Goal: Use online tool/utility: Utilize a website feature to perform a specific function

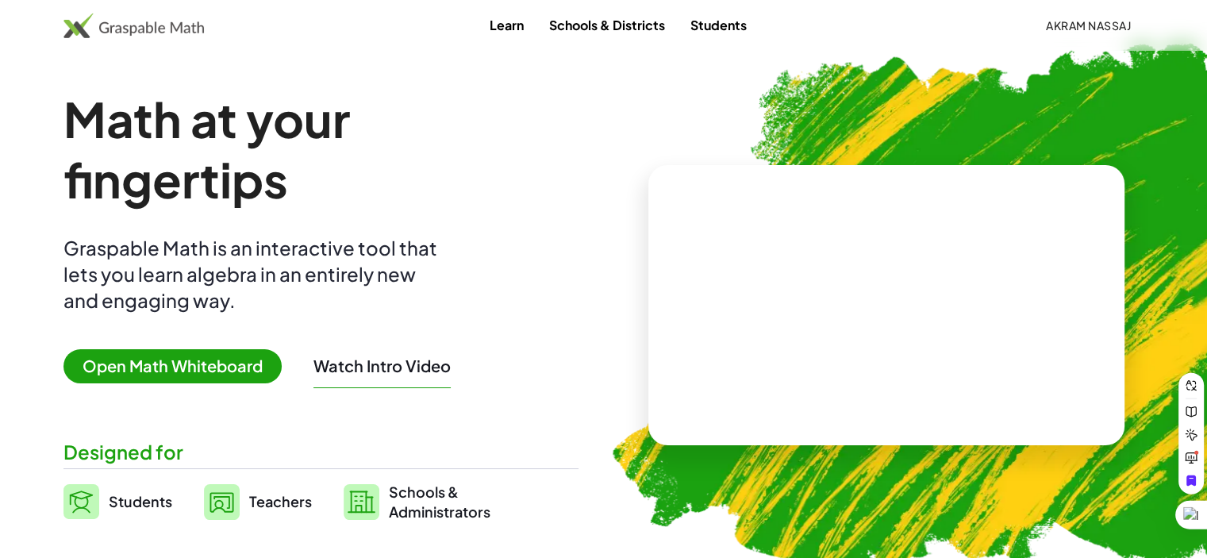
click at [170, 363] on span "Open Math Whiteboard" at bounding box center [172, 366] width 218 height 34
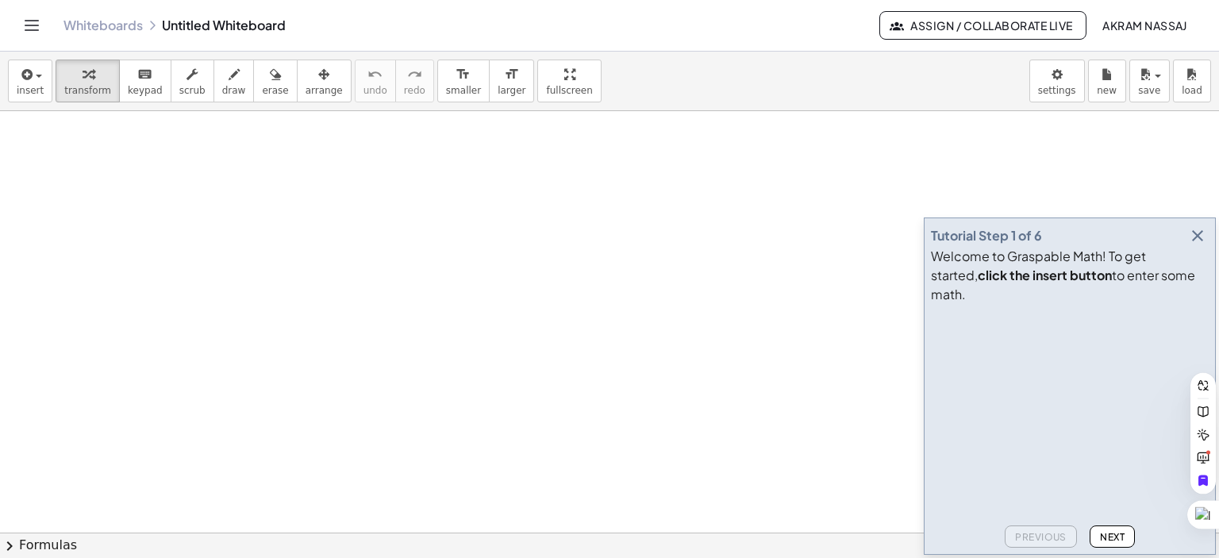
scroll to position [79, 0]
click at [1197, 245] on icon "button" at bounding box center [1197, 235] width 19 height 19
click at [1197, 256] on div at bounding box center [609, 505] width 1219 height 947
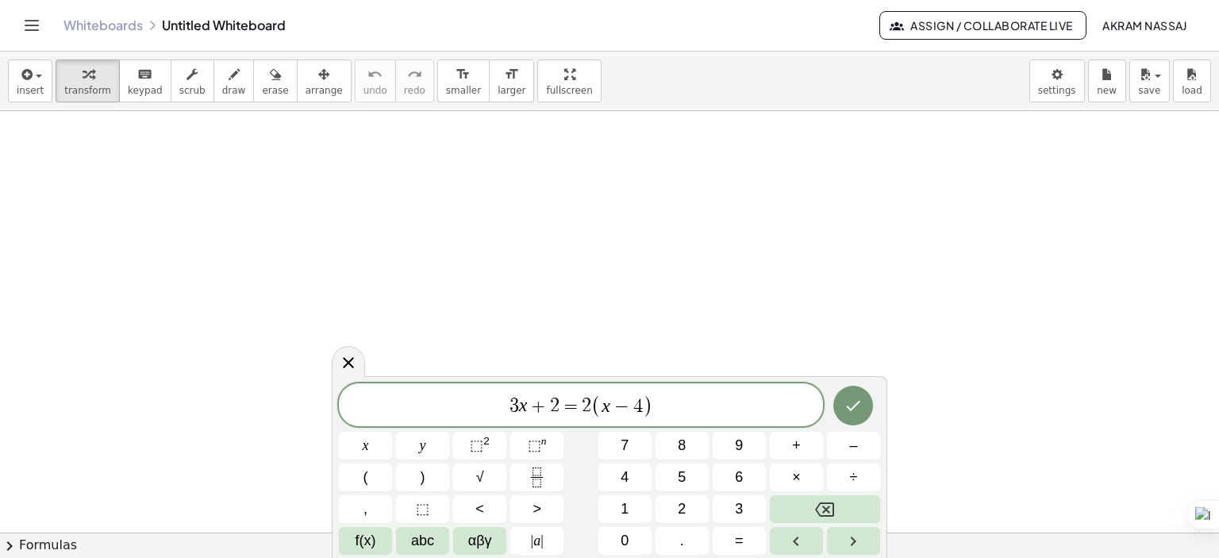
click at [392, 432] on div at bounding box center [365, 446] width 53 height 28
click at [857, 401] on icon "Done" at bounding box center [853, 405] width 19 height 19
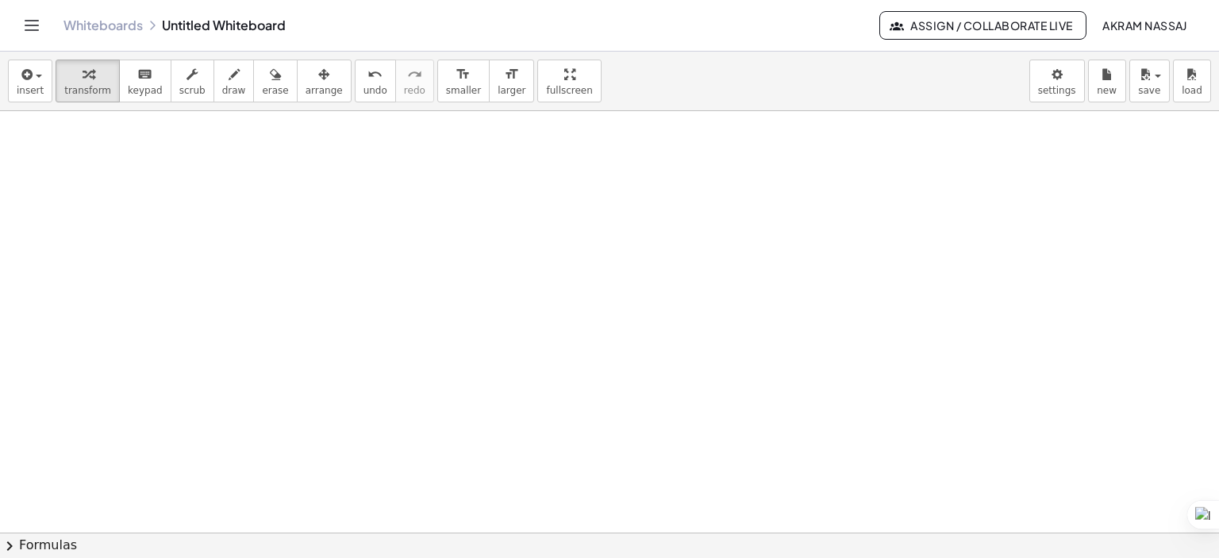
scroll to position [0, 0]
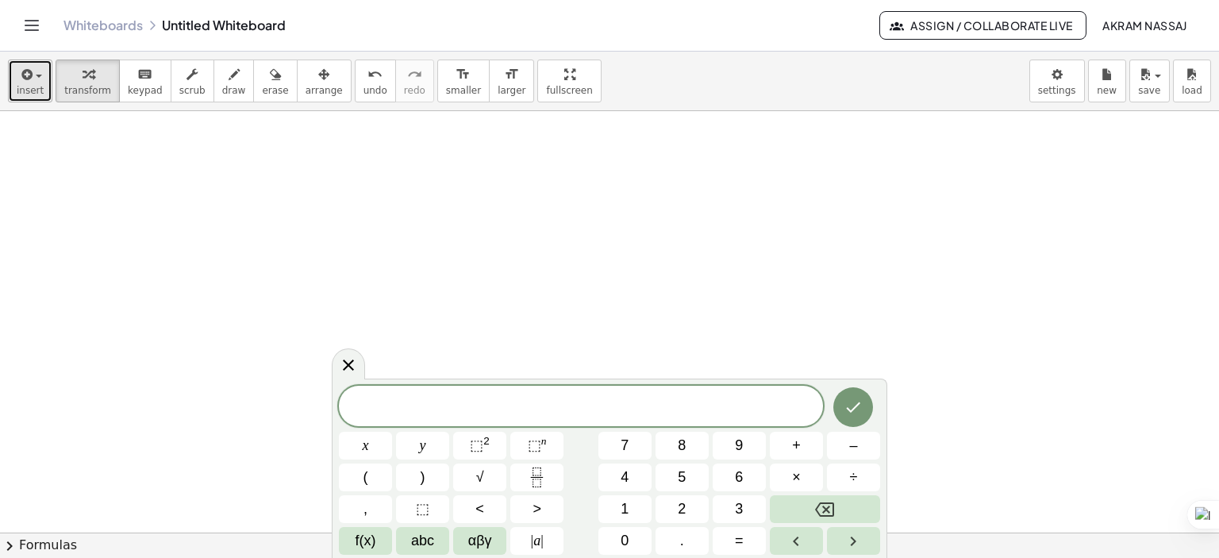
click at [13, 86] on button "insert" at bounding box center [30, 81] width 44 height 43
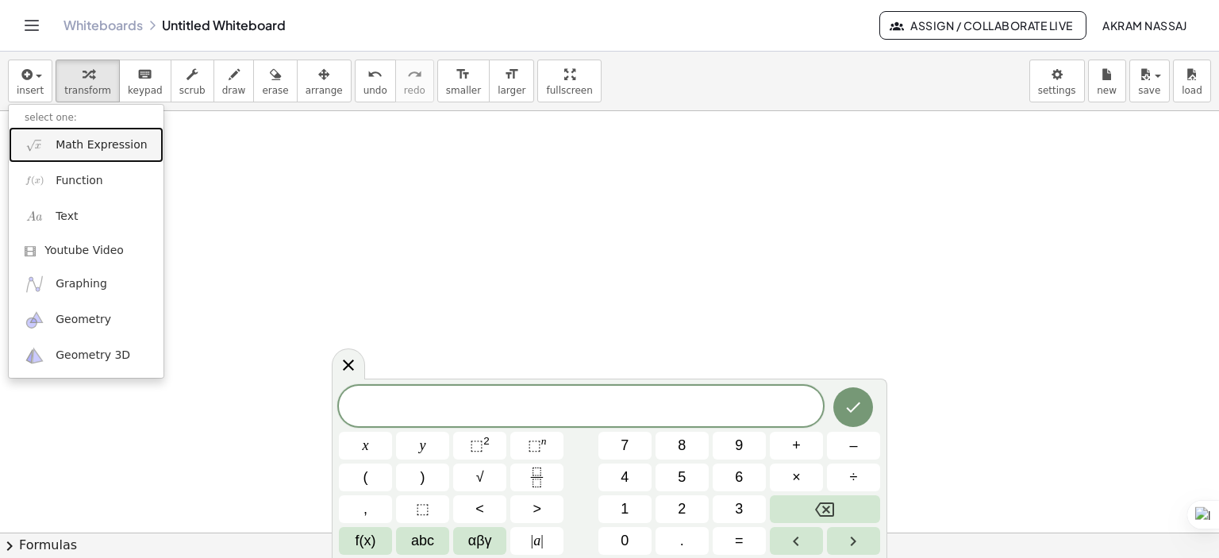
click at [130, 151] on span "Math Expression" at bounding box center [101, 145] width 91 height 16
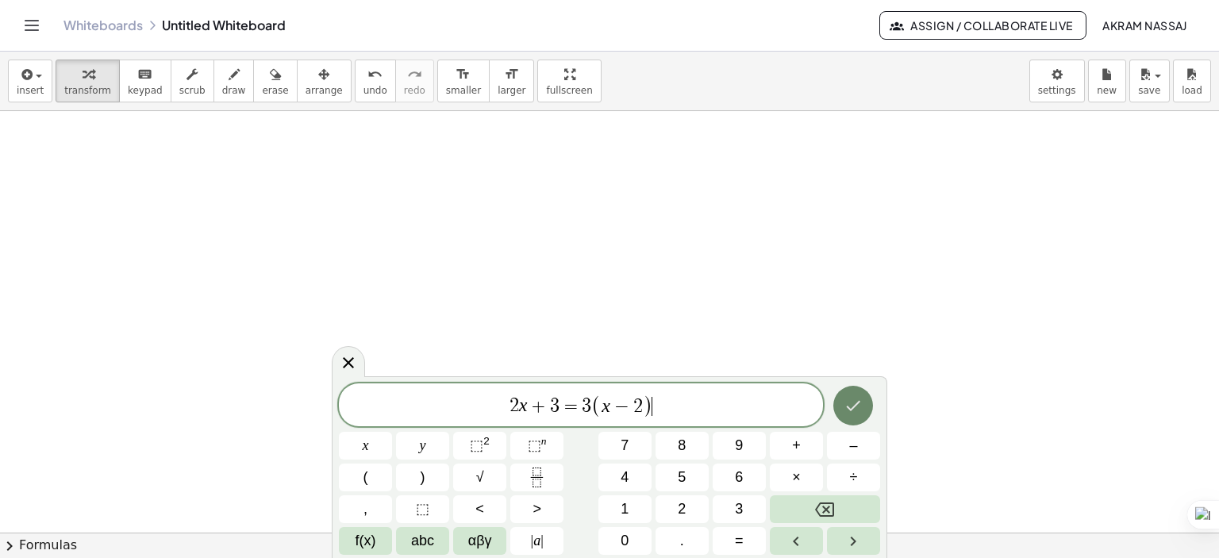
click at [855, 406] on icon "Done" at bounding box center [853, 405] width 19 height 19
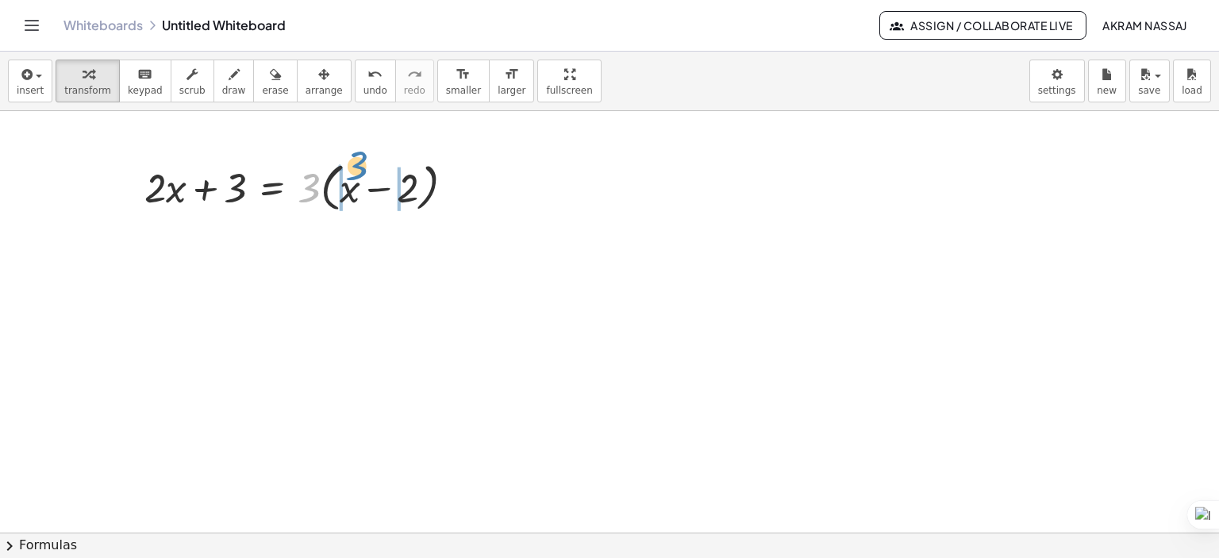
drag, startPoint x: 309, startPoint y: 196, endPoint x: 356, endPoint y: 174, distance: 52.5
click at [356, 174] on div at bounding box center [305, 186] width 338 height 60
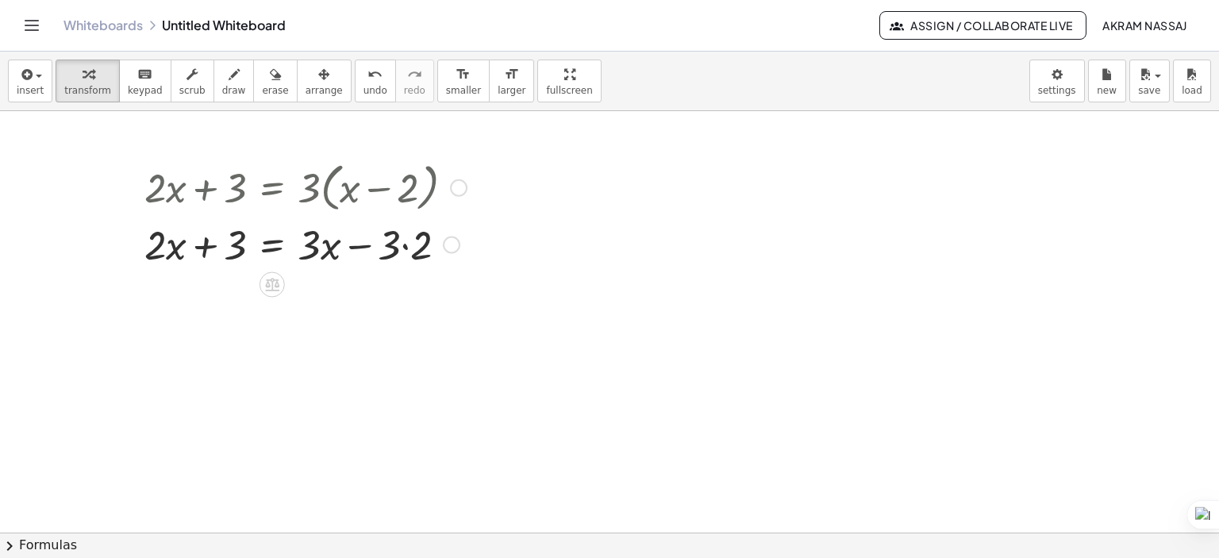
click at [410, 244] on div at bounding box center [305, 243] width 338 height 54
drag, startPoint x: 416, startPoint y: 294, endPoint x: 438, endPoint y: 244, distance: 55.4
click at [272, 254] on div "+ · 2 · x + 3 = + x − · 3 · 6" at bounding box center [272, 254] width 0 height 0
drag, startPoint x: 163, startPoint y: 244, endPoint x: 167, endPoint y: 260, distance: 17.3
click at [167, 260] on div at bounding box center [305, 243] width 338 height 54
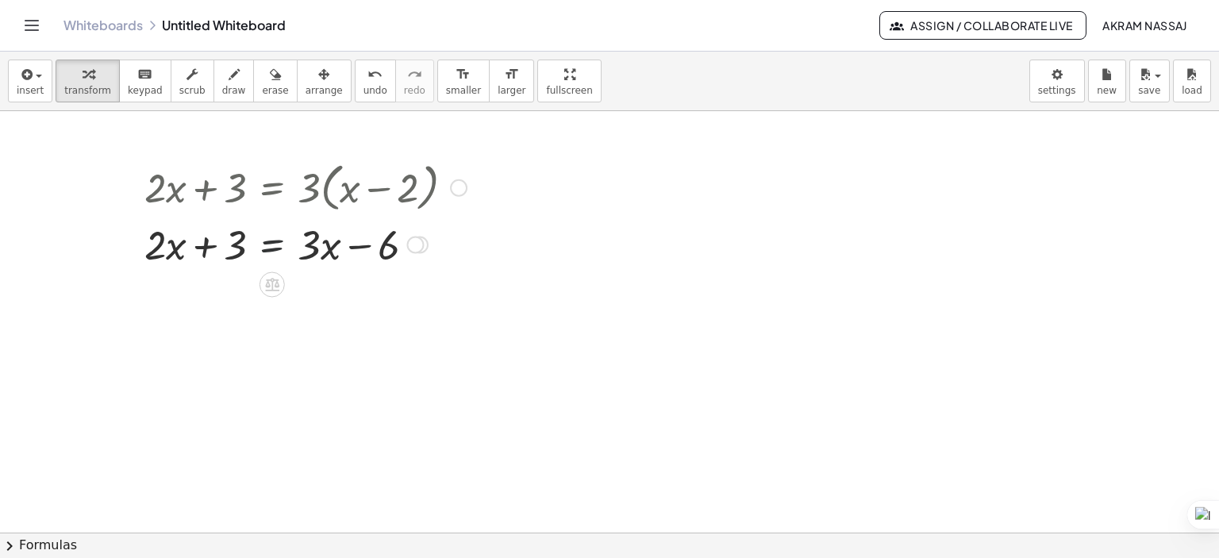
click at [271, 245] on div at bounding box center [305, 243] width 338 height 54
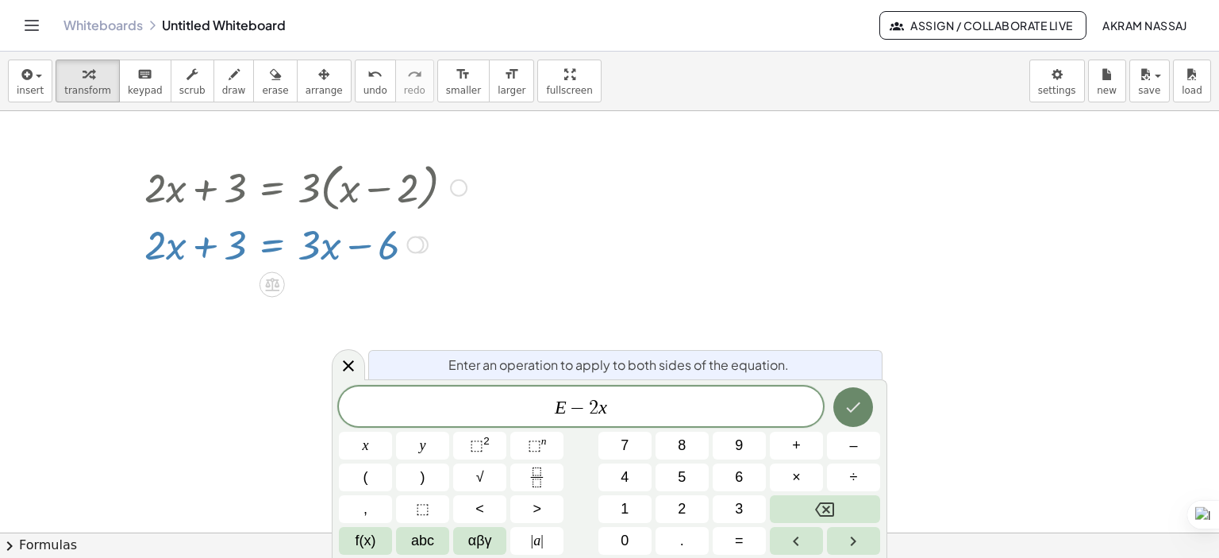
click at [853, 411] on icon "Done" at bounding box center [853, 407] width 19 height 19
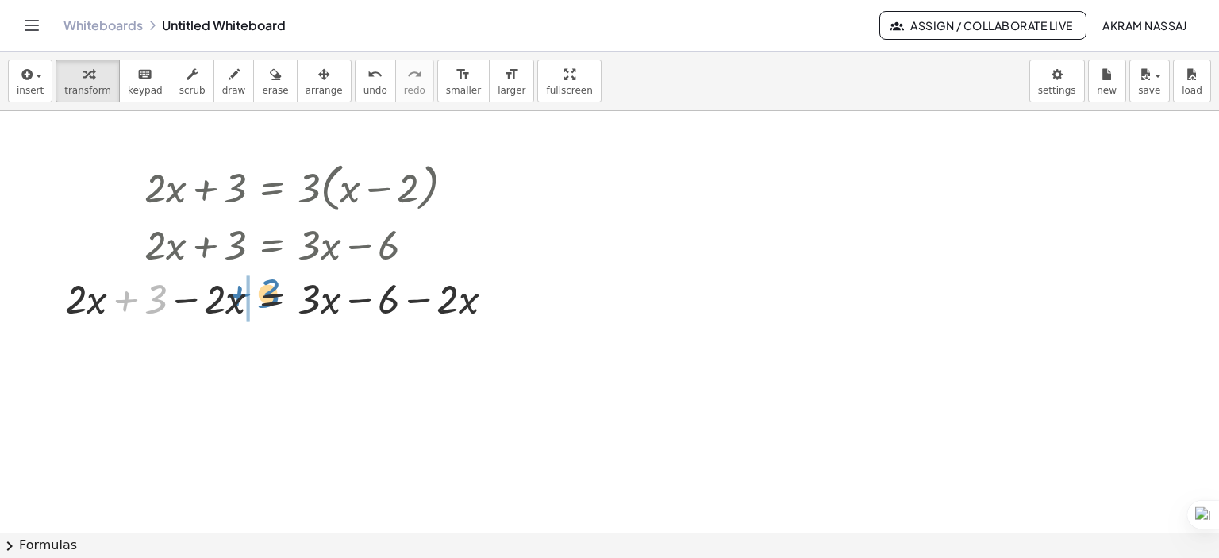
drag, startPoint x: 146, startPoint y: 309, endPoint x: 259, endPoint y: 304, distance: 112.8
click at [259, 304] on div at bounding box center [286, 297] width 458 height 54
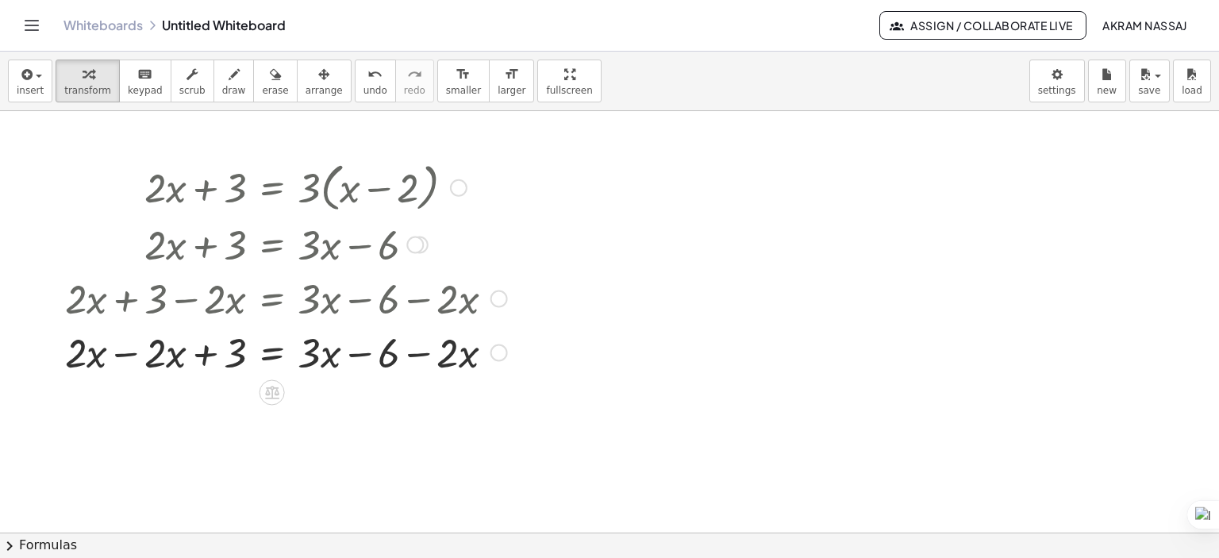
click at [124, 352] on div at bounding box center [286, 351] width 458 height 54
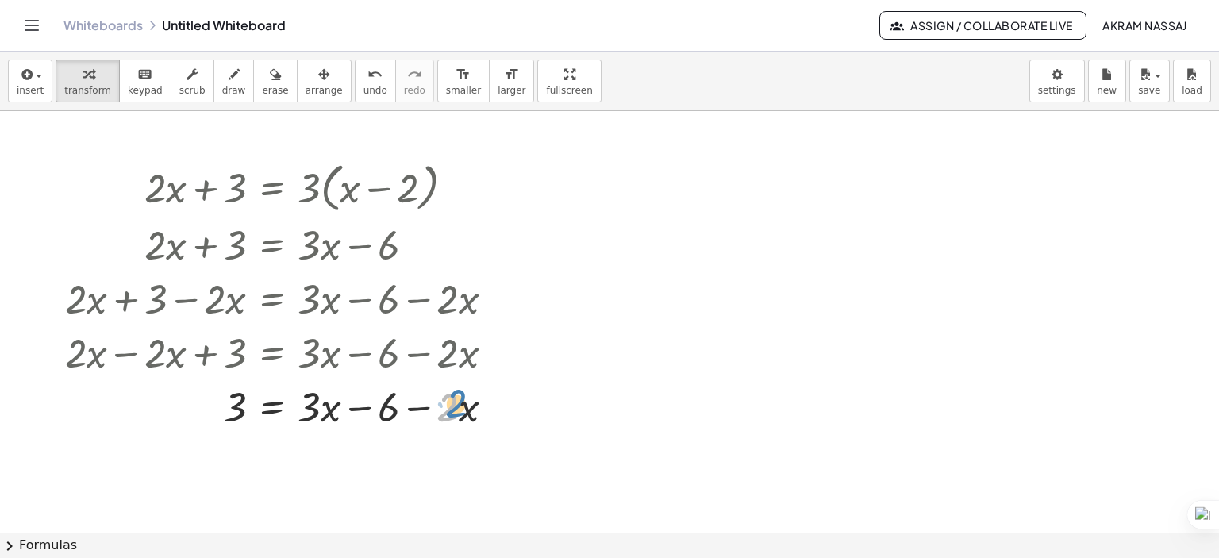
drag, startPoint x: 453, startPoint y: 410, endPoint x: 467, endPoint y: 407, distance: 13.9
click at [467, 407] on div at bounding box center [286, 405] width 458 height 54
drag, startPoint x: 365, startPoint y: 406, endPoint x: 489, endPoint y: 399, distance: 124.0
click at [489, 399] on div at bounding box center [286, 405] width 458 height 54
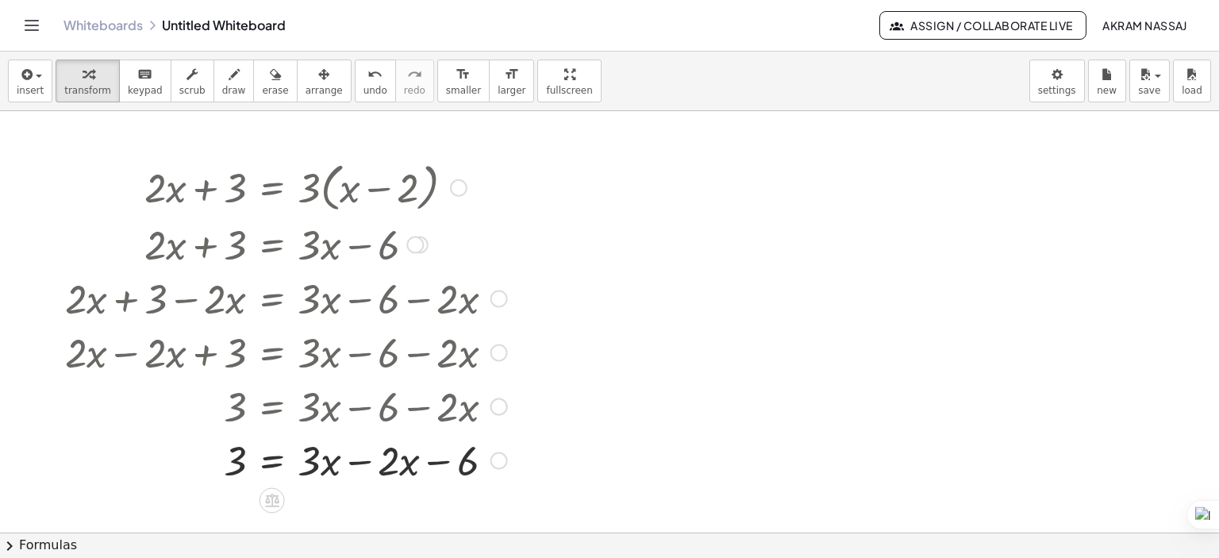
click at [364, 459] on div at bounding box center [286, 459] width 458 height 54
drag, startPoint x: 368, startPoint y: 466, endPoint x: 200, endPoint y: 461, distance: 168.3
click at [200, 461] on div at bounding box center [286, 459] width 458 height 54
click at [397, 463] on div at bounding box center [286, 459] width 458 height 54
click at [200, 460] on div at bounding box center [286, 459] width 458 height 54
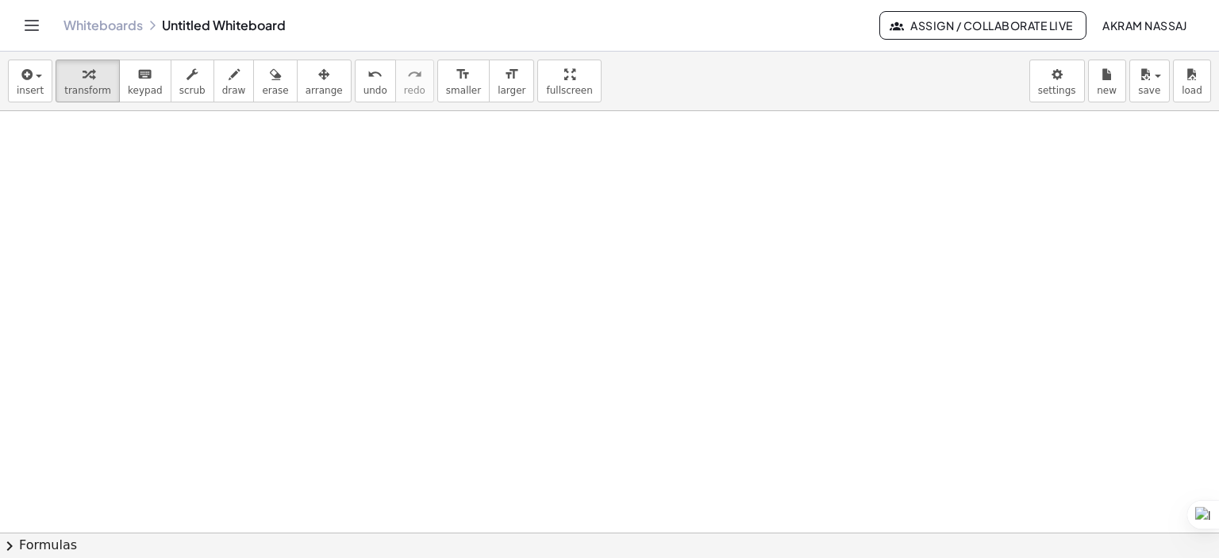
scroll to position [1040, 0]
click at [136, 92] on span "keypad" at bounding box center [145, 90] width 35 height 11
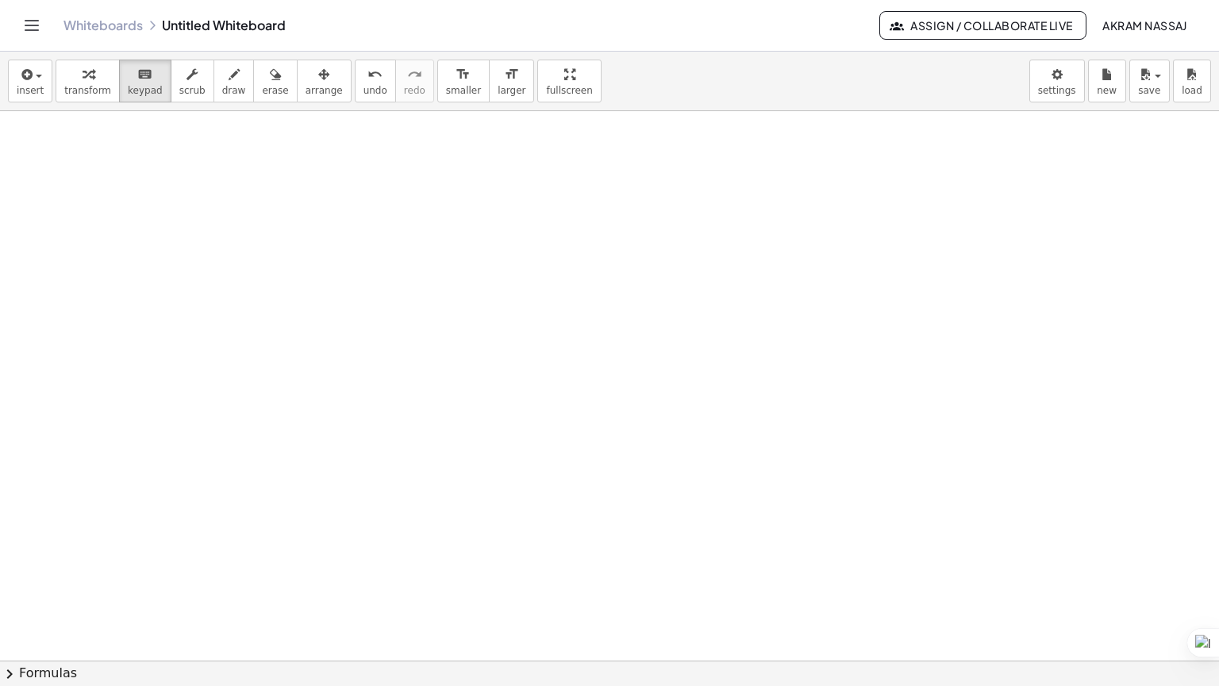
drag, startPoint x: 533, startPoint y: 79, endPoint x: 533, endPoint y: 175, distance: 96.0
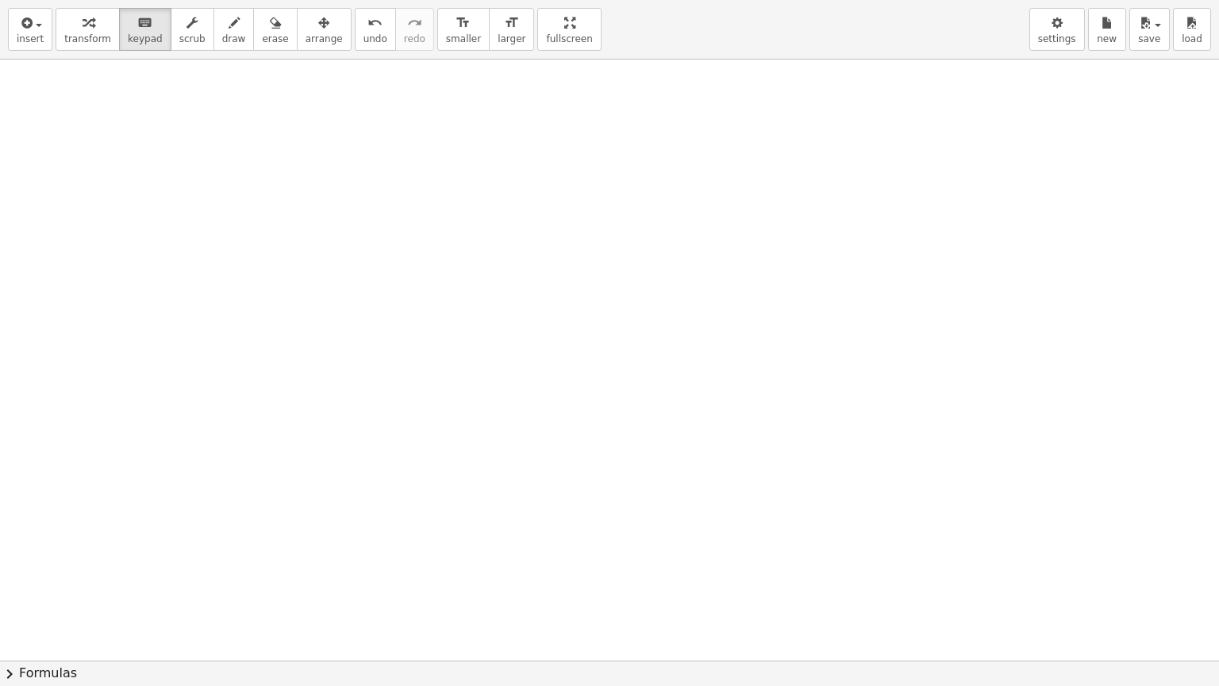
click at [533, 175] on div "insert select one: Math Expression Function Text Youtube Video Graphing Geometr…" at bounding box center [609, 343] width 1219 height 686
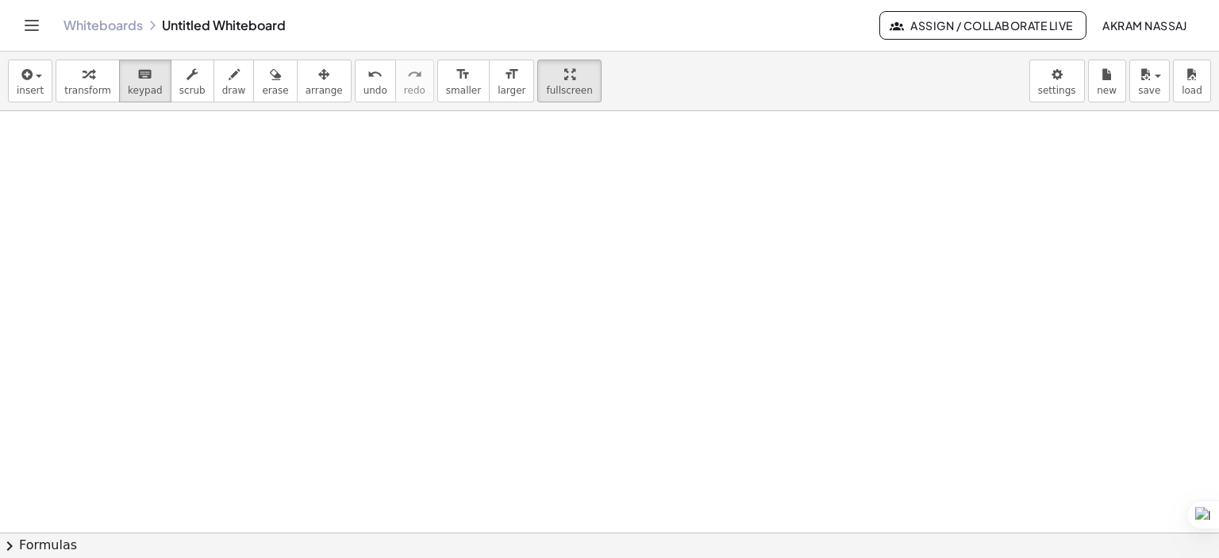
click at [530, 0] on html "Graspable Math Activities Get Started Activity Bank Assigned Work Classes White…" at bounding box center [609, 279] width 1219 height 558
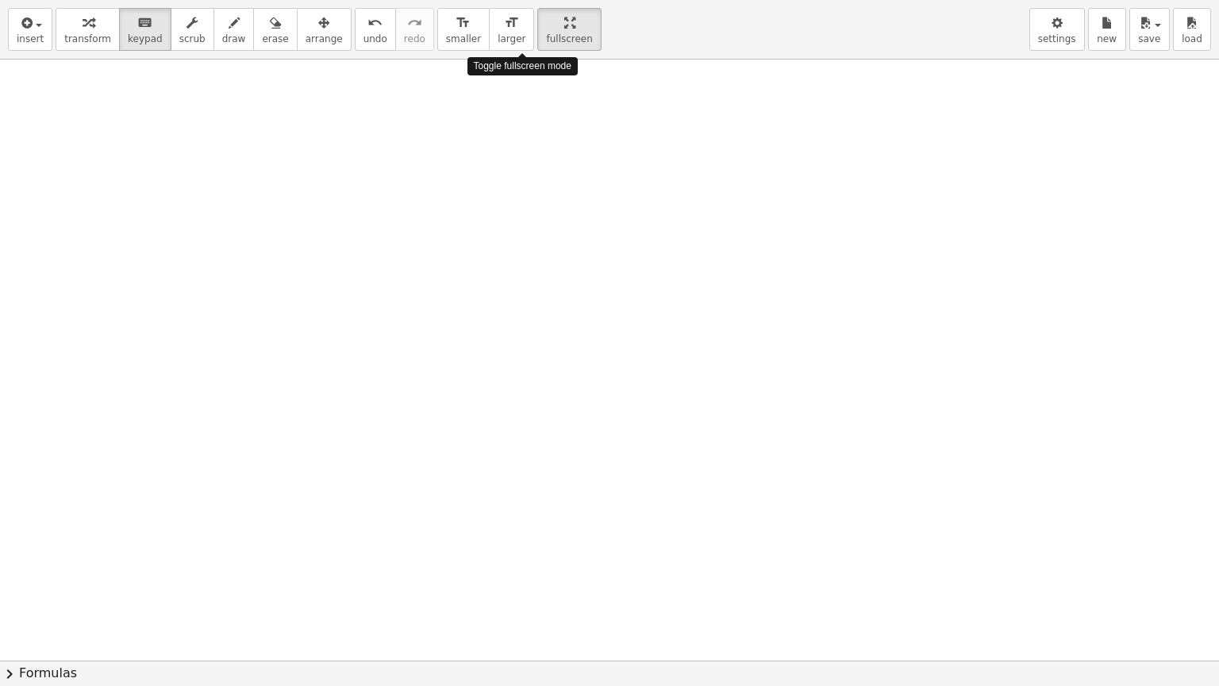
click at [510, 183] on div "insert select one: Math Expression Function Text Youtube Video Graphing Geometr…" at bounding box center [609, 343] width 1219 height 686
click at [29, 32] on icon "button" at bounding box center [25, 22] width 14 height 19
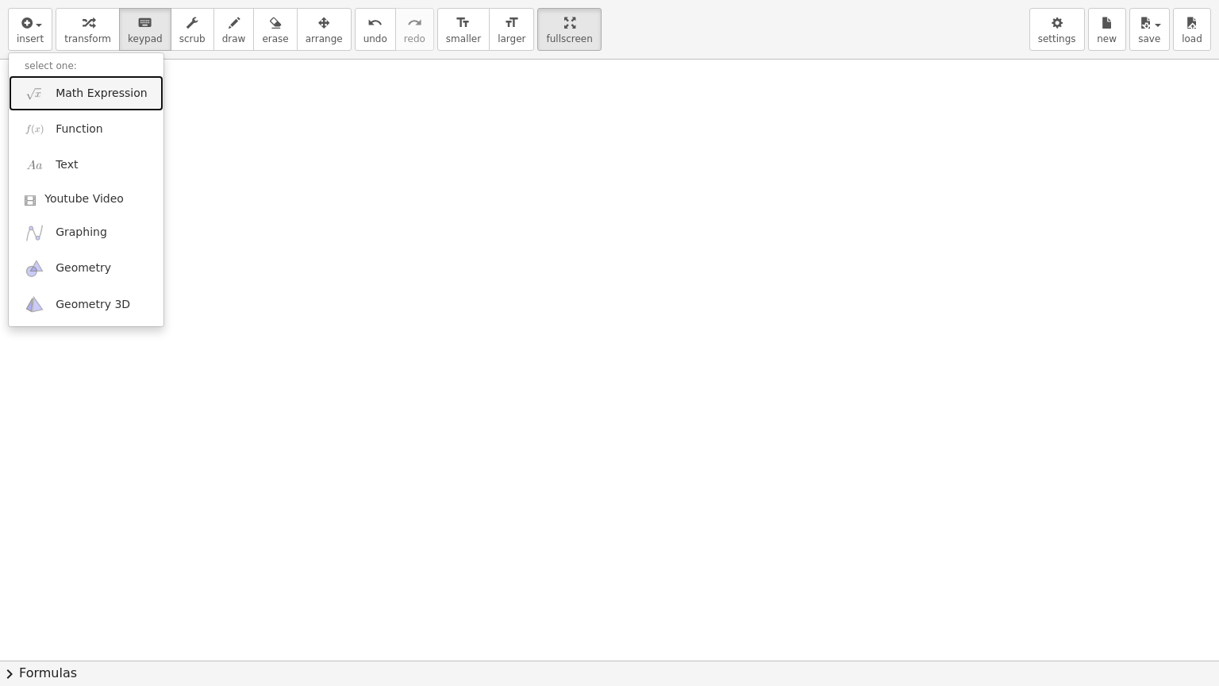
click at [80, 92] on span "Math Expression" at bounding box center [101, 94] width 91 height 16
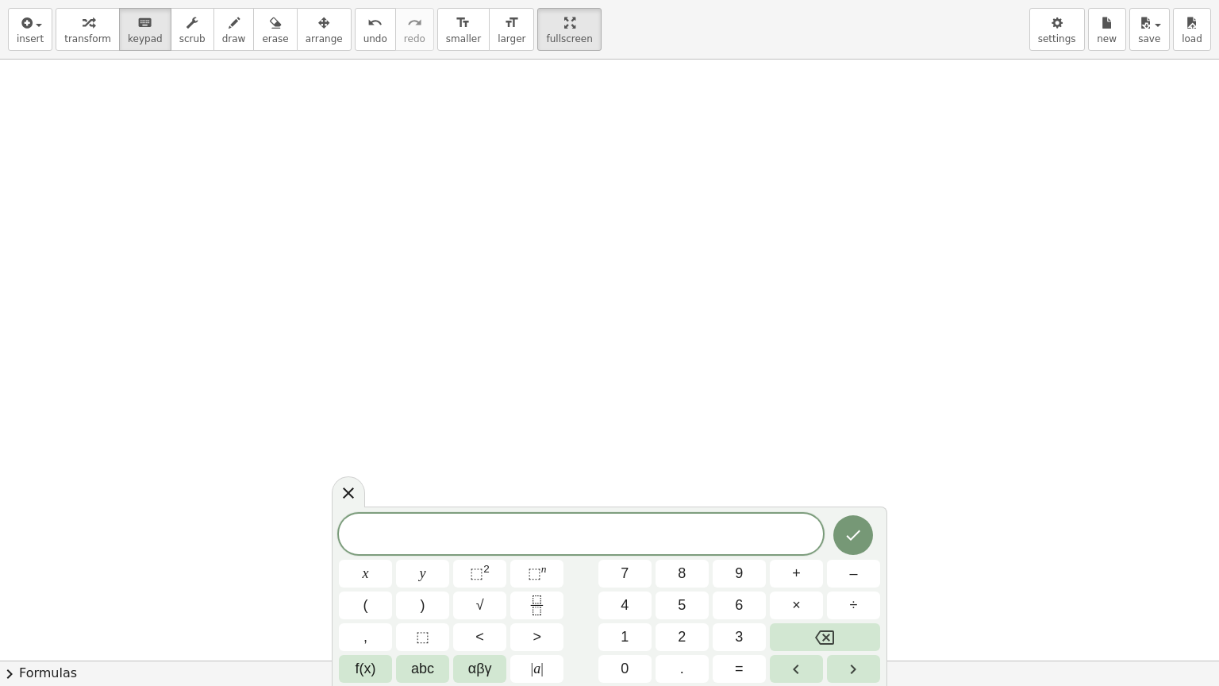
click at [749, 525] on span at bounding box center [581, 535] width 484 height 24
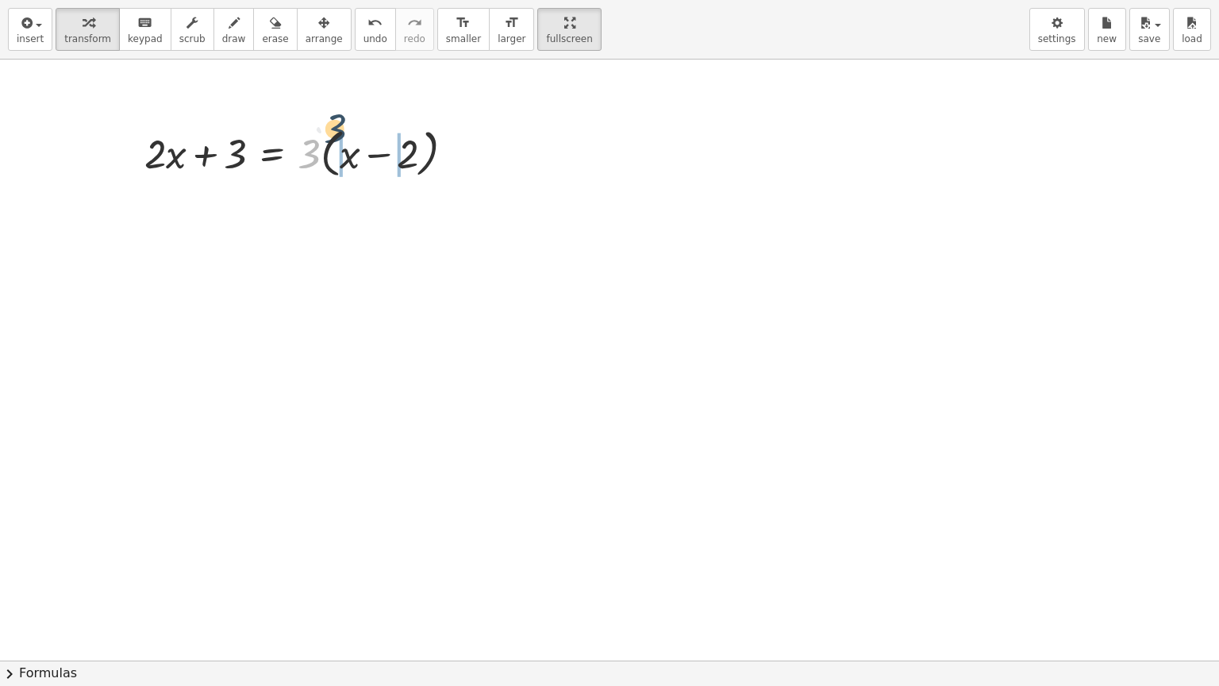
drag, startPoint x: 313, startPoint y: 153, endPoint x: 340, endPoint y: 129, distance: 36.5
click at [340, 129] on div at bounding box center [305, 152] width 338 height 60
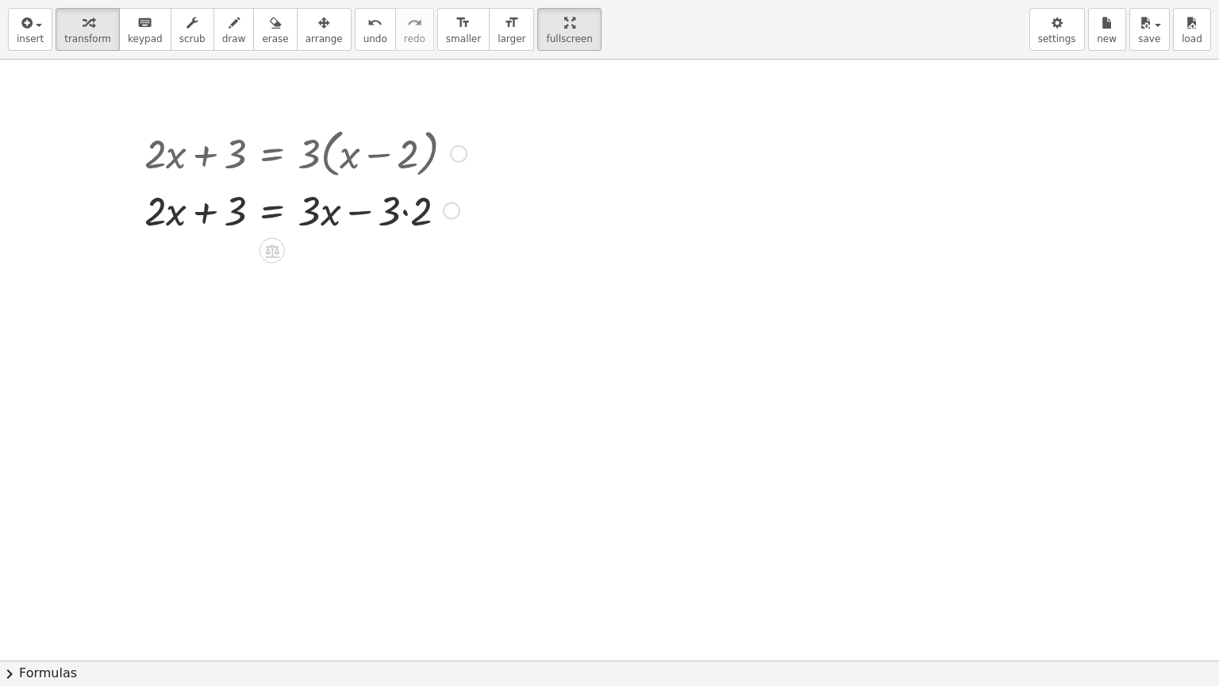
click at [404, 213] on div at bounding box center [305, 210] width 338 height 54
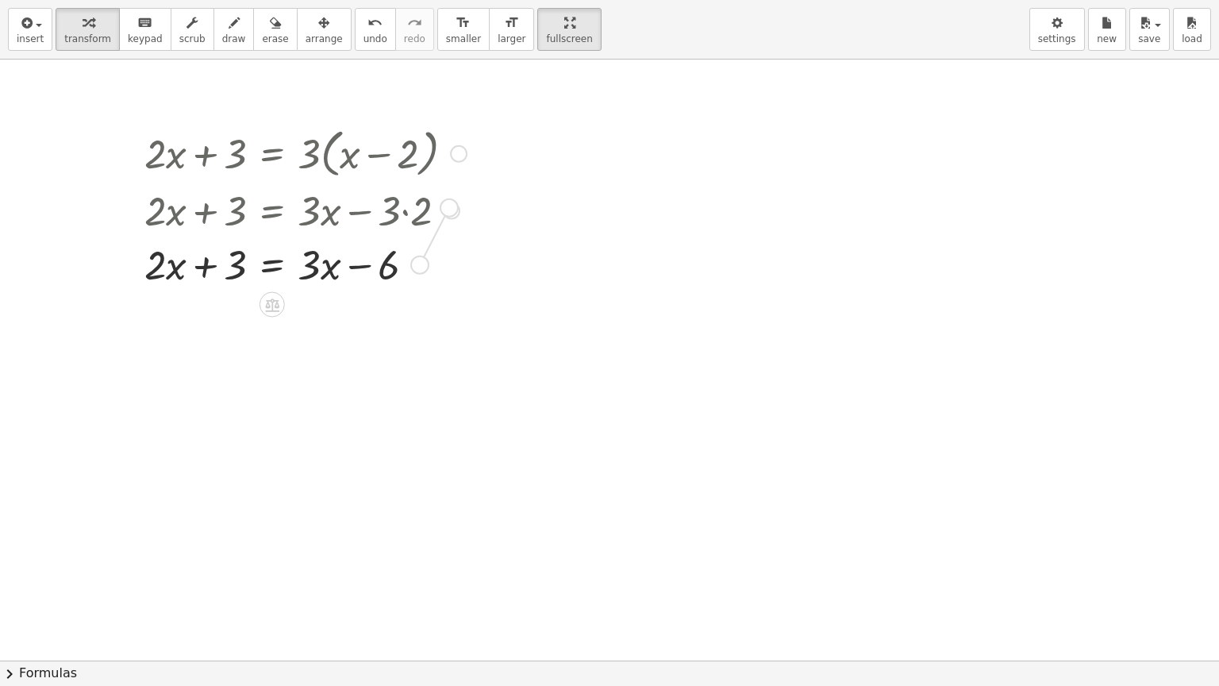
drag, startPoint x: 425, startPoint y: 263, endPoint x: 455, endPoint y: 206, distance: 65.3
click at [272, 154] on div "+ · 2 · x + 3 = · 3 · ( + x − 2 ) + · 2 · x + 3 = + · 3 · x − · 3 · 2 + · 2 · x…" at bounding box center [272, 154] width 0 height 0
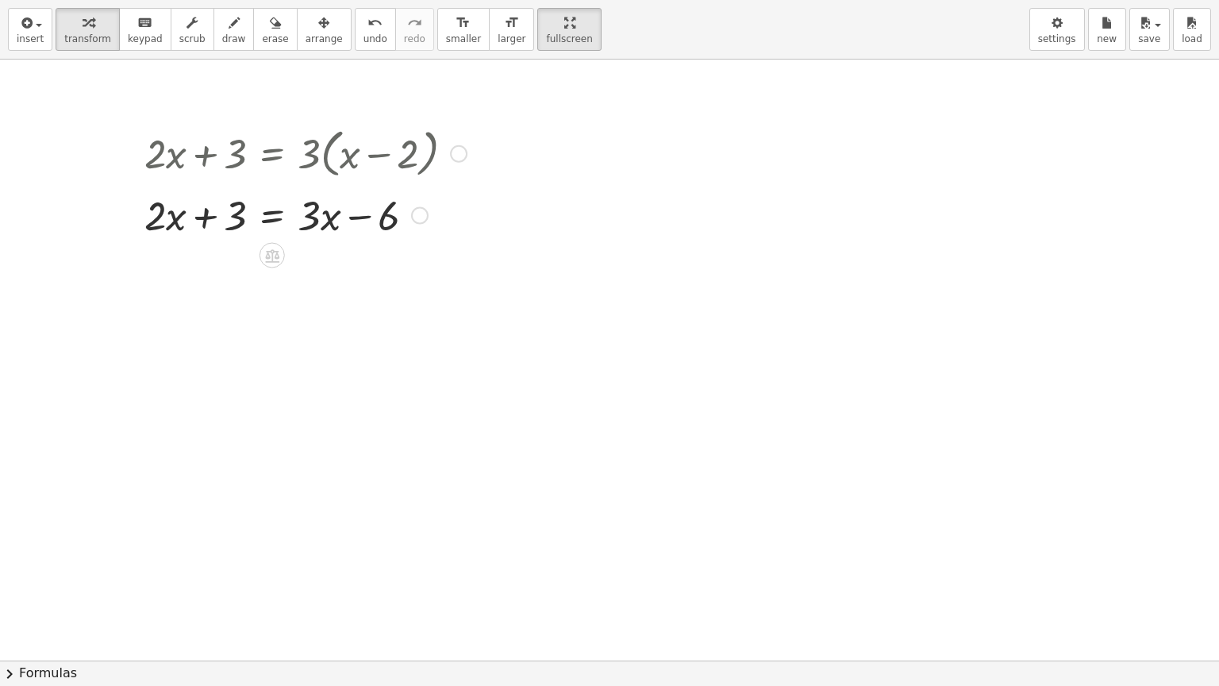
drag, startPoint x: 420, startPoint y: 264, endPoint x: 431, endPoint y: 211, distance: 54.3
click at [272, 216] on div "+ · 2 · x + 3 = + x − · 3 · 6" at bounding box center [272, 216] width 0 height 0
click at [277, 213] on div at bounding box center [305, 210] width 338 height 54
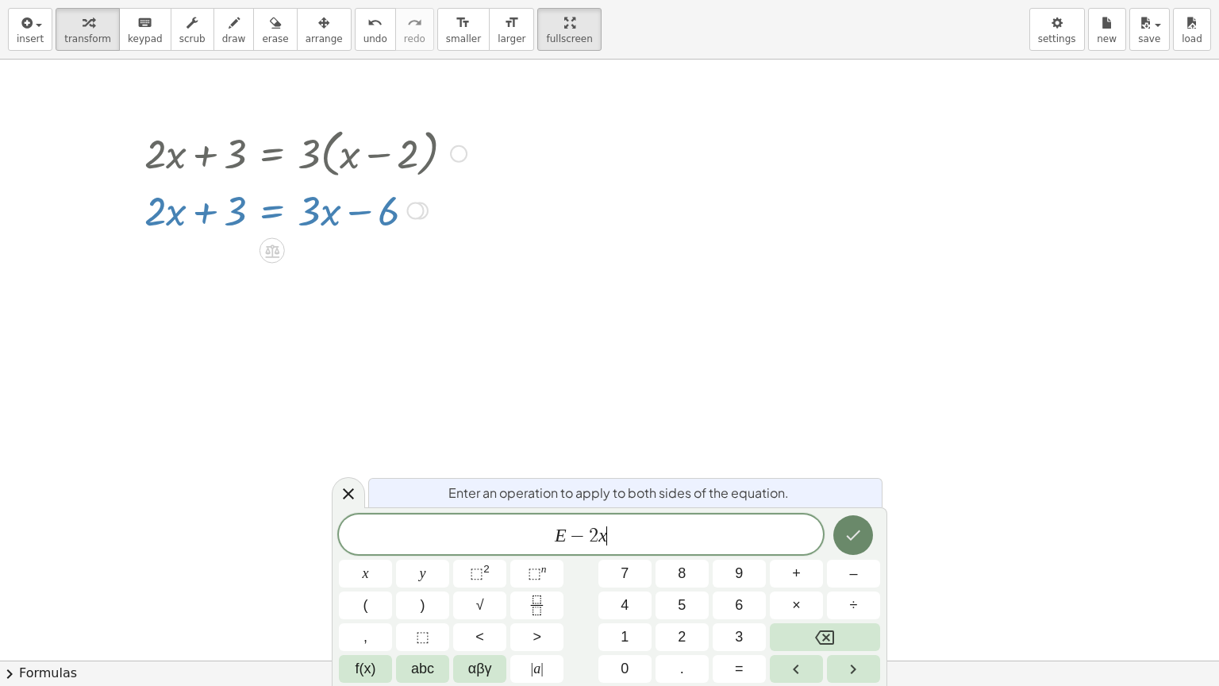
click at [852, 543] on icon "Done" at bounding box center [853, 534] width 19 height 19
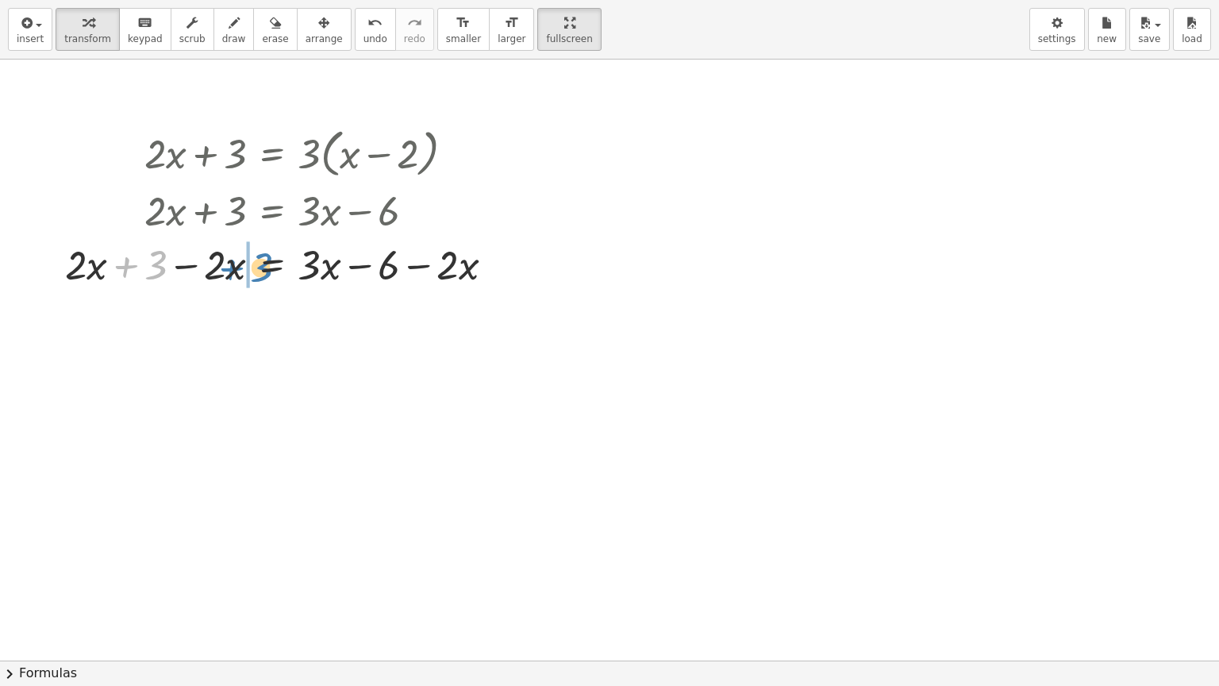
drag, startPoint x: 127, startPoint y: 271, endPoint x: 232, endPoint y: 272, distance: 104.8
click at [232, 272] on div at bounding box center [286, 263] width 458 height 54
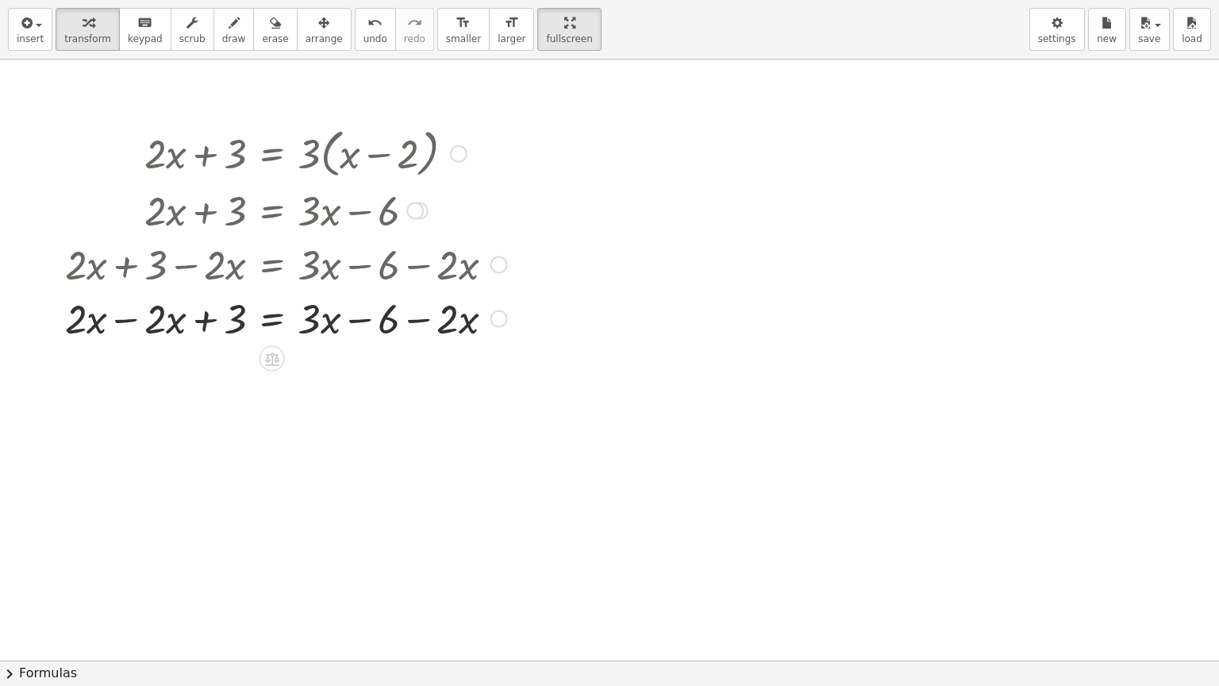
click at [128, 317] on div at bounding box center [286, 317] width 458 height 54
drag, startPoint x: 363, startPoint y: 371, endPoint x: 468, endPoint y: 371, distance: 104.7
click at [468, 371] on div at bounding box center [286, 371] width 458 height 54
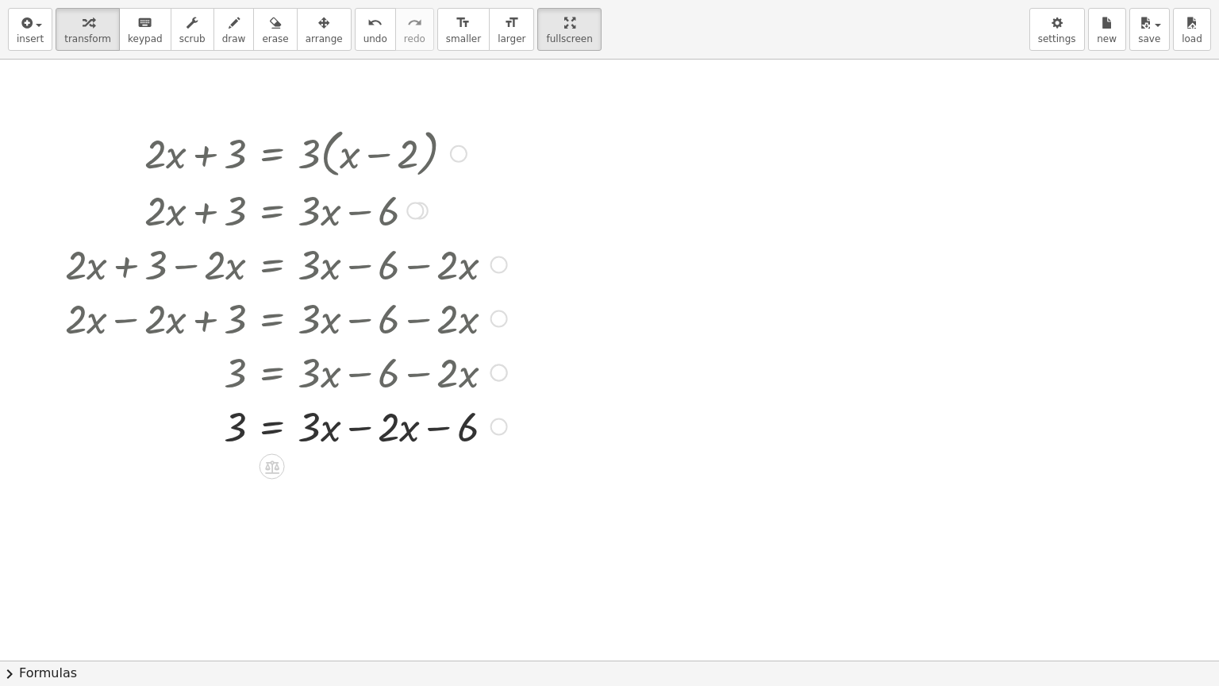
click at [350, 428] on div at bounding box center [286, 425] width 458 height 54
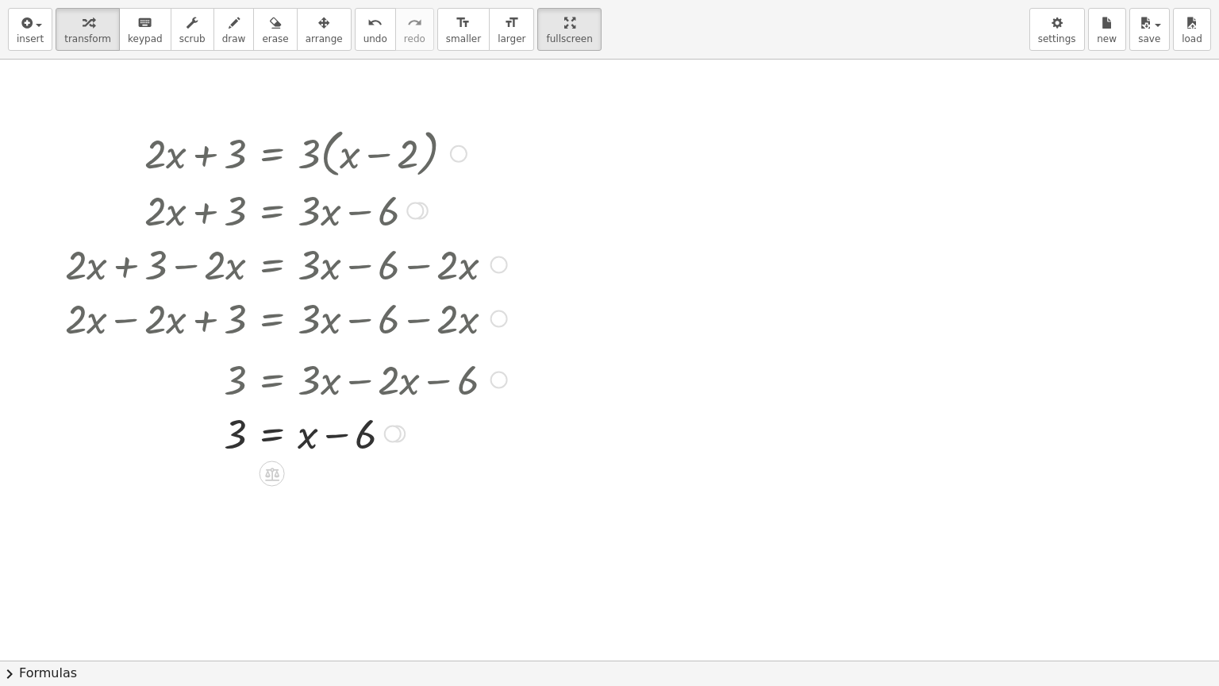
drag, startPoint x: 502, startPoint y: 422, endPoint x: 504, endPoint y: 364, distance: 58.0
click at [504, 371] on div at bounding box center [498, 379] width 17 height 17
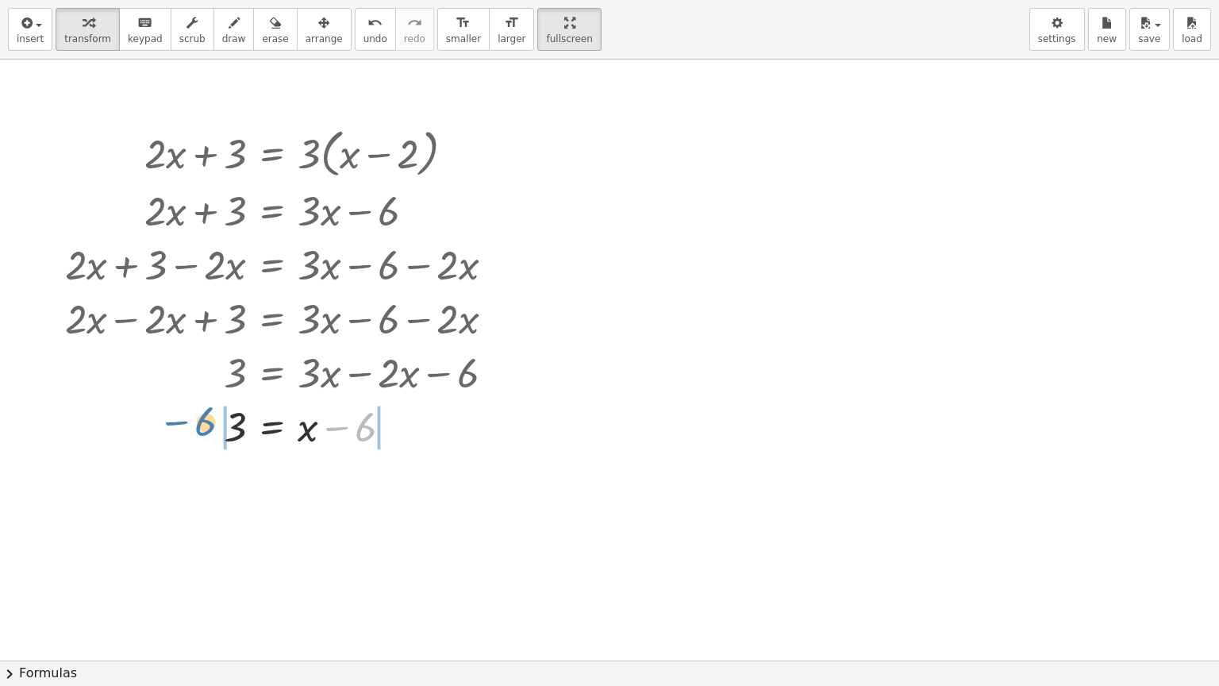
drag, startPoint x: 344, startPoint y: 427, endPoint x: 184, endPoint y: 422, distance: 160.4
click at [184, 422] on div at bounding box center [286, 425] width 458 height 54
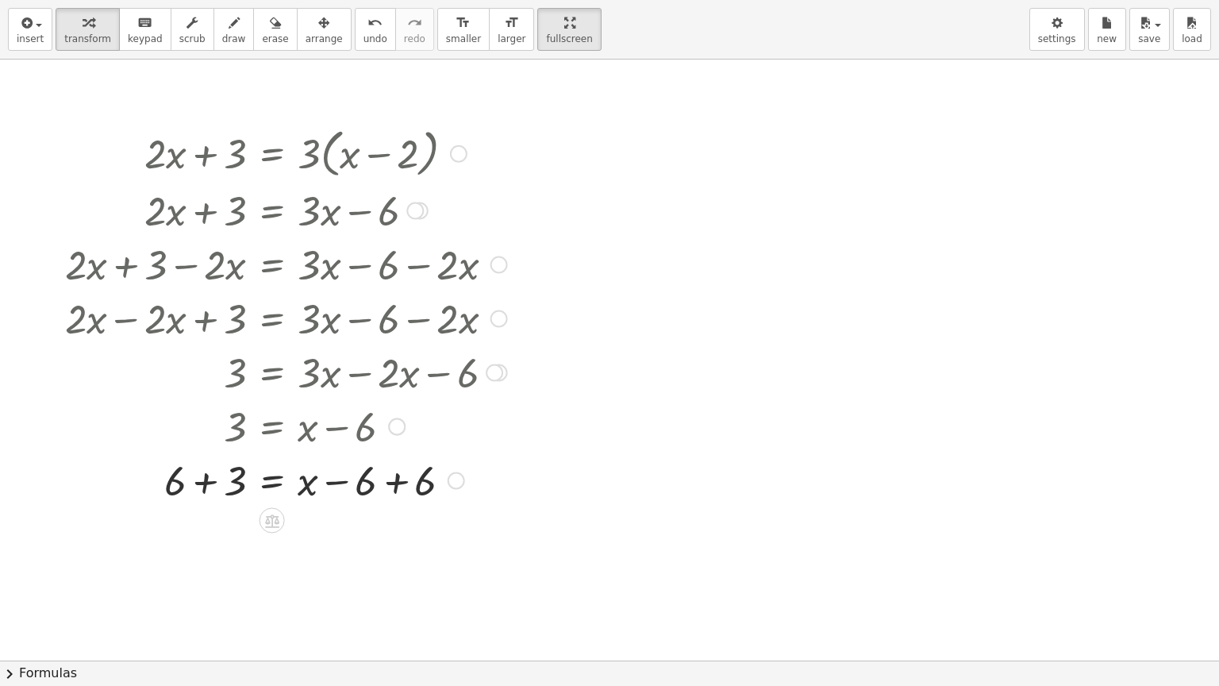
click at [401, 479] on div at bounding box center [286, 479] width 458 height 54
click at [197, 537] on div at bounding box center [286, 533] width 458 height 54
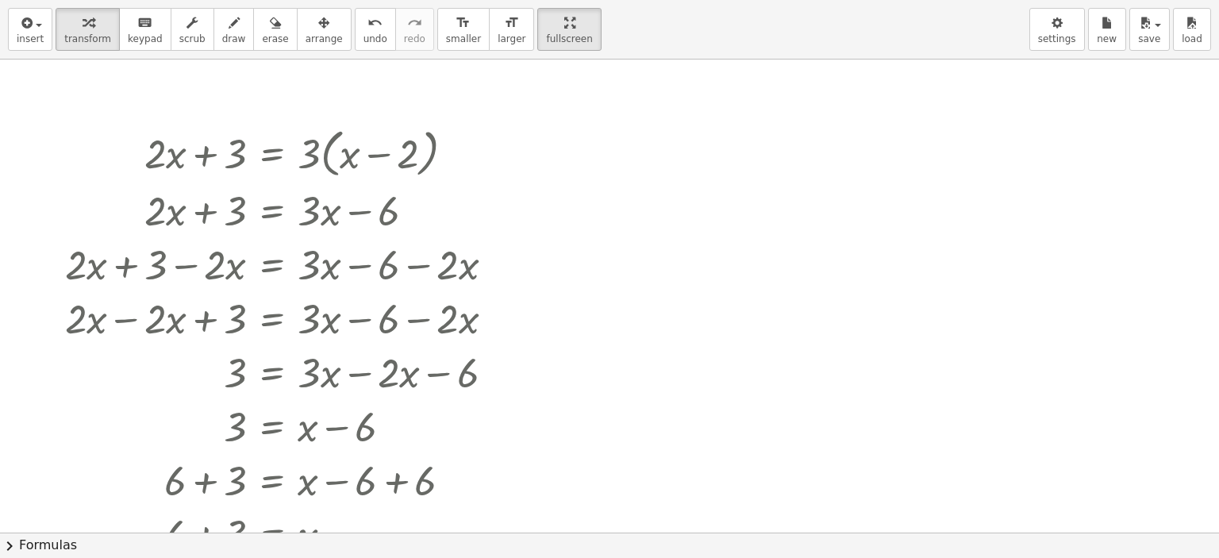
drag, startPoint x: 495, startPoint y: 22, endPoint x: 495, endPoint y: -74, distance: 96.0
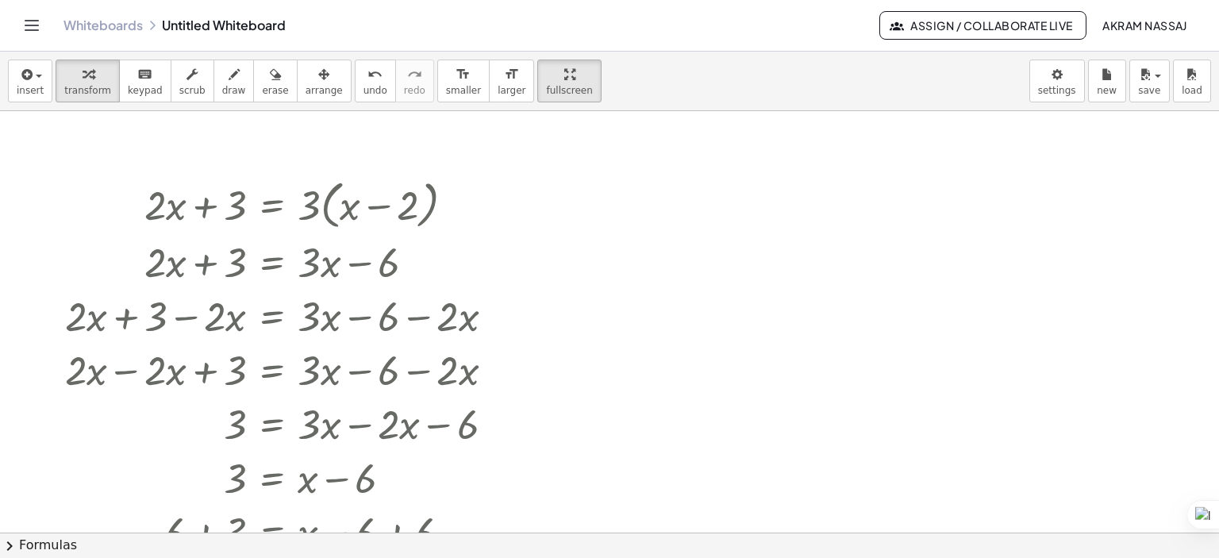
click at [495, 0] on html "Graspable Math Activities Get Started Activity Bank Assigned Work Classes White…" at bounding box center [609, 279] width 1219 height 558
click at [179, 74] on div "button" at bounding box center [192, 73] width 26 height 19
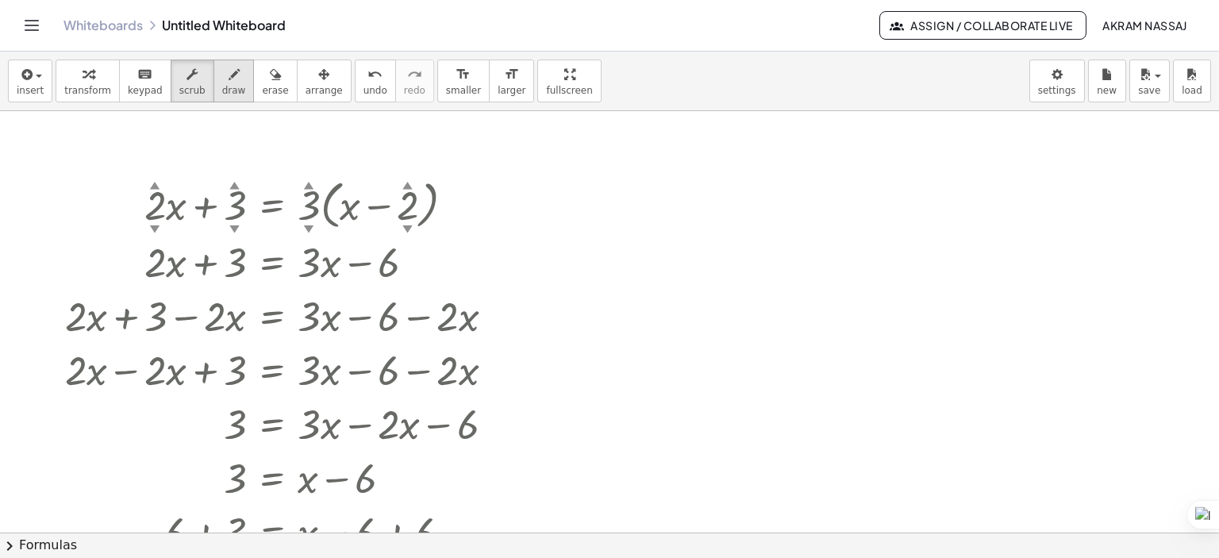
click at [223, 85] on span "draw" at bounding box center [234, 90] width 24 height 11
click at [253, 91] on button "erase" at bounding box center [275, 81] width 44 height 43
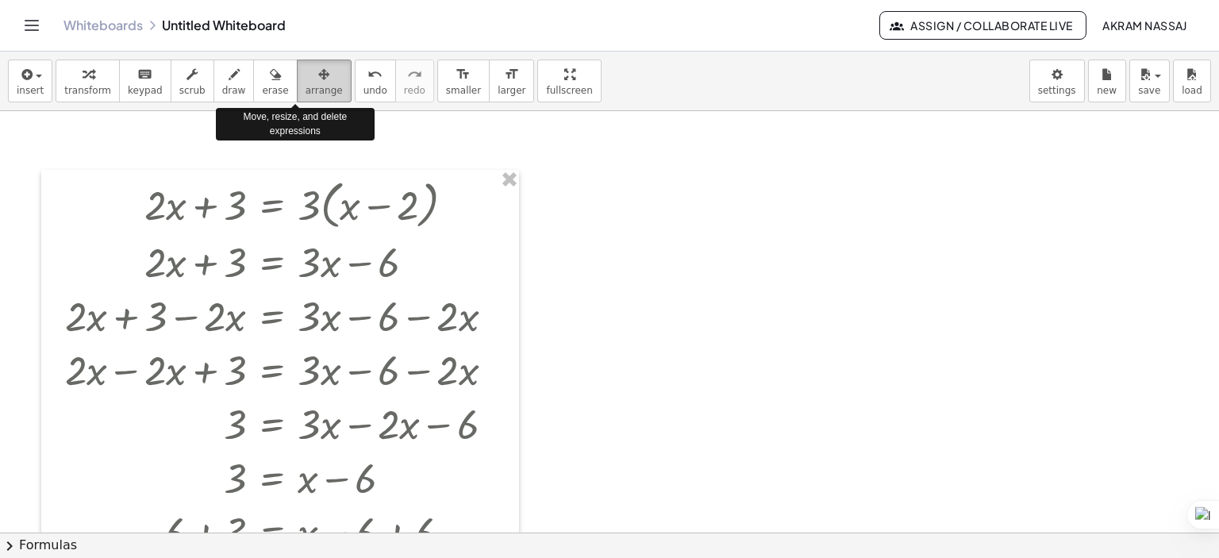
click at [306, 94] on span "arrange" at bounding box center [324, 90] width 37 height 11
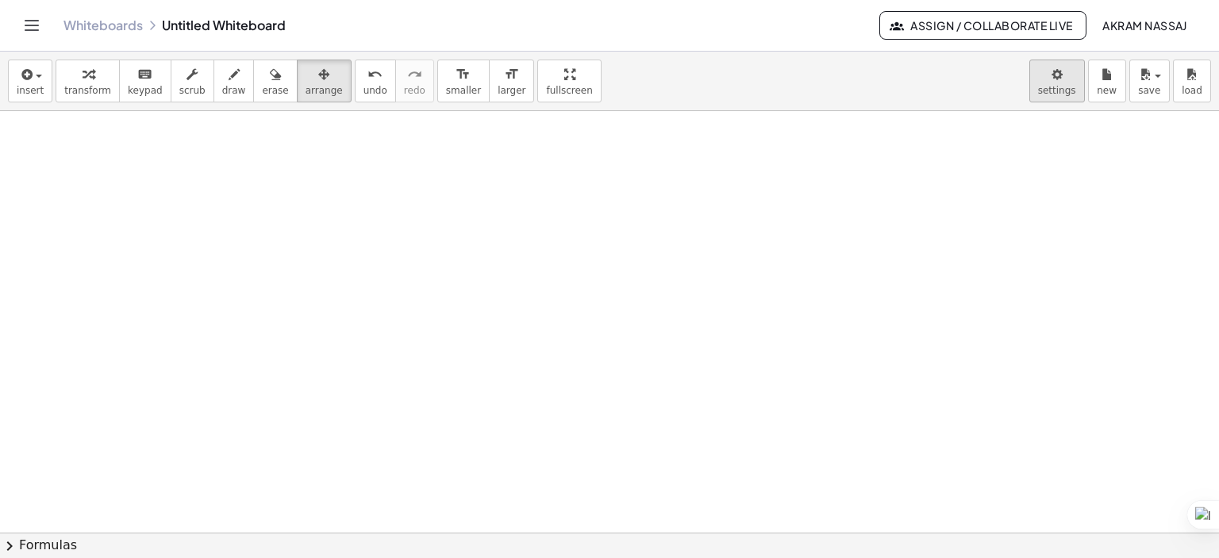
click at [1074, 94] on body "Graspable Math Activities Get Started Activity Bank Assigned Work Classes White…" at bounding box center [609, 279] width 1219 height 558
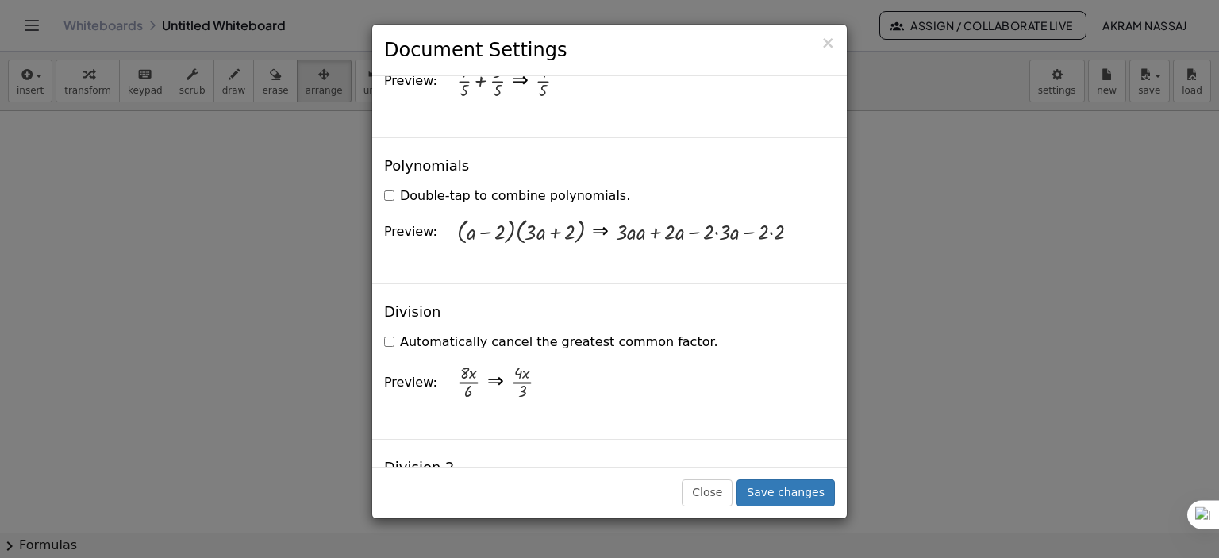
scroll to position [1587, 0]
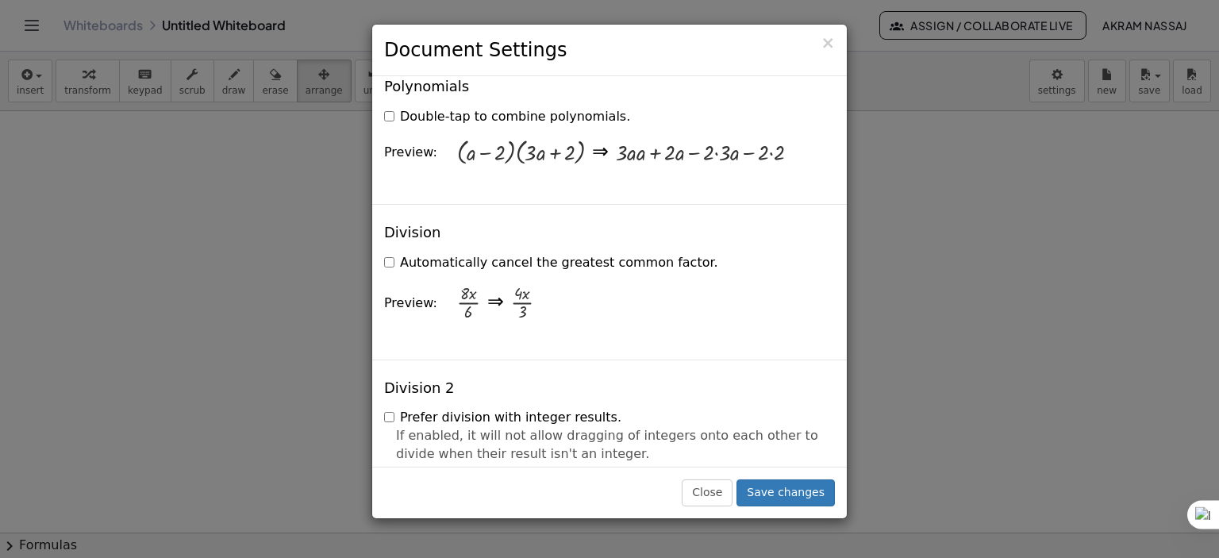
click at [879, 282] on div "× Document Settings These settings are saved with the document you are currentl…" at bounding box center [609, 279] width 1219 height 558
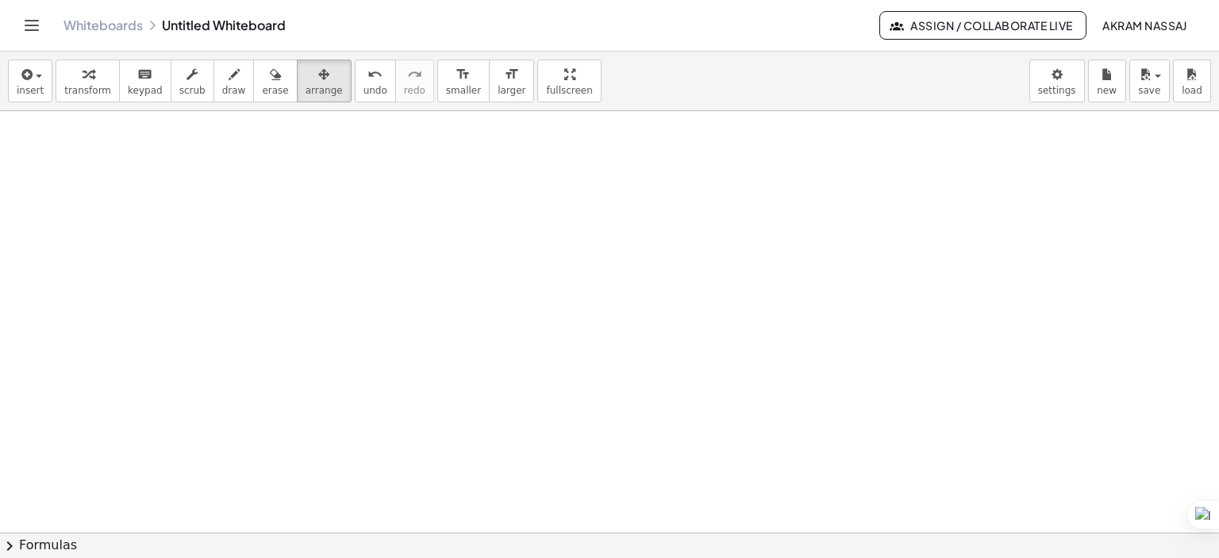
click at [21, 25] on button "Toggle navigation" at bounding box center [31, 25] width 25 height 25
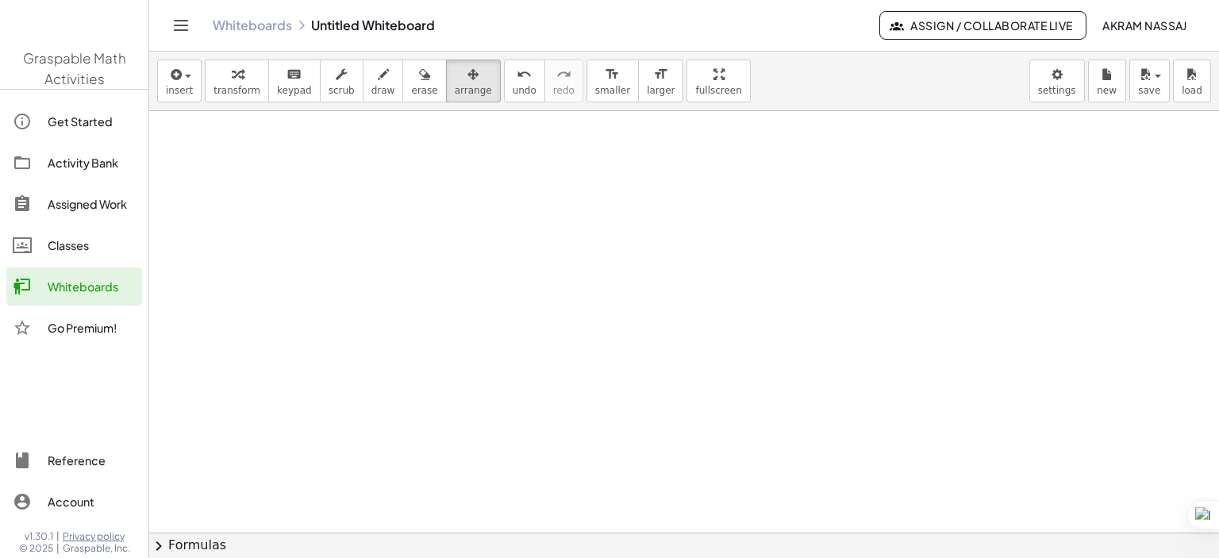
scroll to position [1199, 0]
click at [167, 25] on header "Whiteboards Untitled Whiteboard Assign / Collaborate Live akram nassaj" at bounding box center [684, 26] width 1070 height 52
click at [188, 25] on icon "Toggle navigation" at bounding box center [180, 25] width 19 height 19
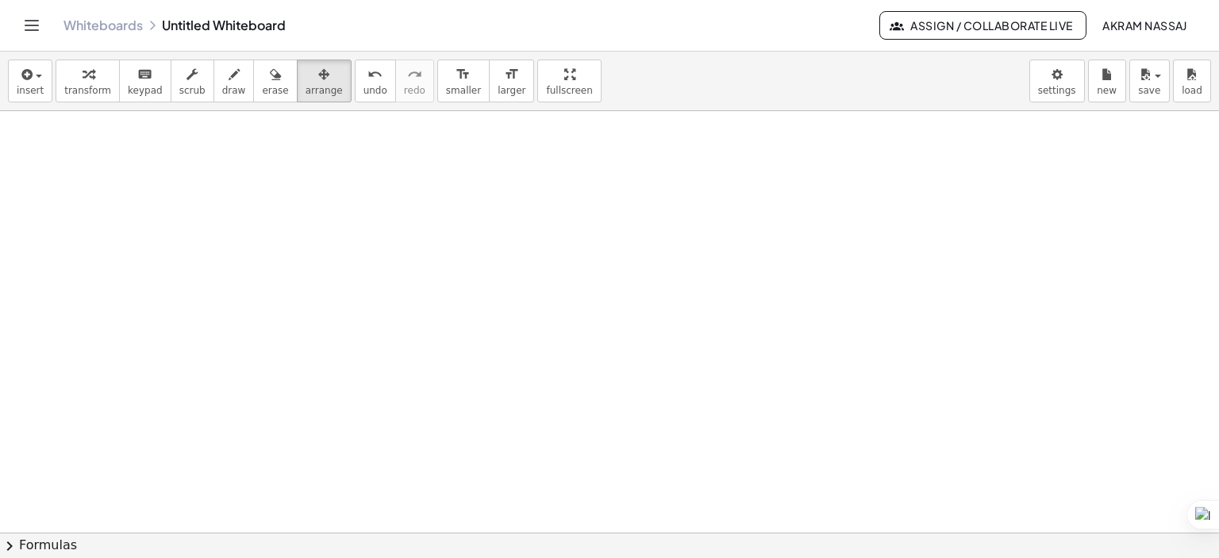
scroll to position [1437, 0]
click at [355, 86] on button "undo undo" at bounding box center [375, 81] width 41 height 43
click at [128, 85] on span "keypad" at bounding box center [145, 90] width 35 height 11
click at [92, 95] on span "transform" at bounding box center [87, 90] width 47 height 11
click at [29, 75] on icon "button" at bounding box center [25, 74] width 14 height 19
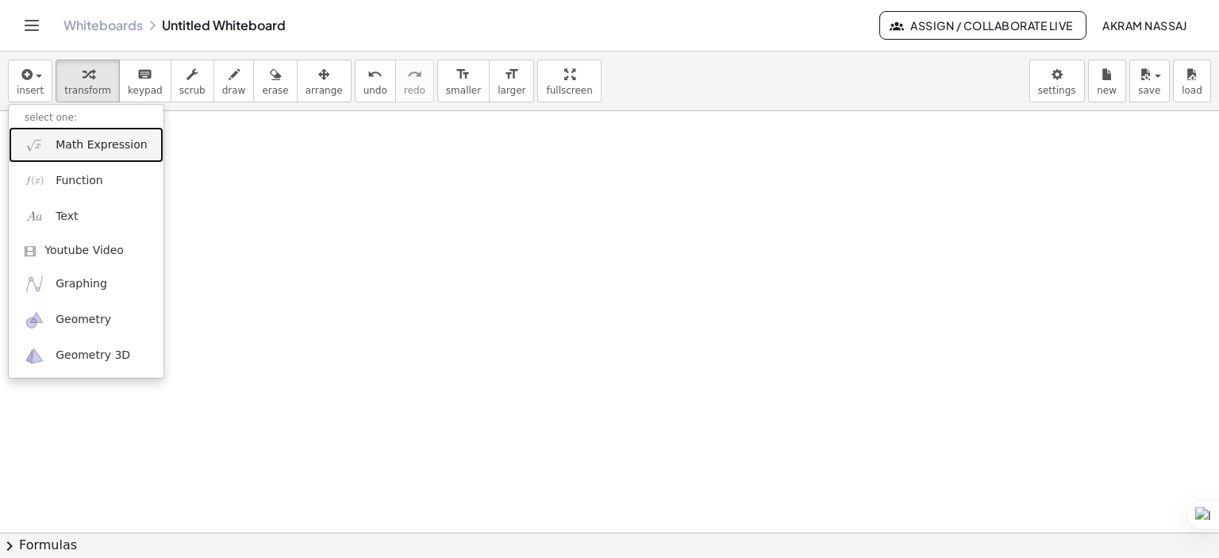
click at [108, 155] on link "Math Expression" at bounding box center [86, 145] width 155 height 36
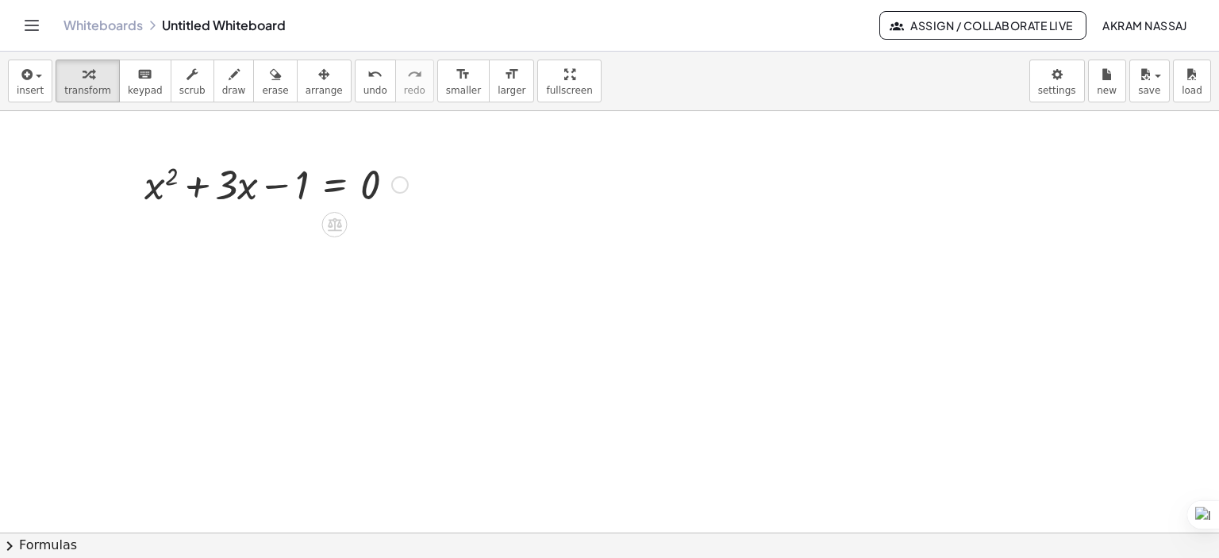
click at [344, 180] on div at bounding box center [275, 183] width 279 height 54
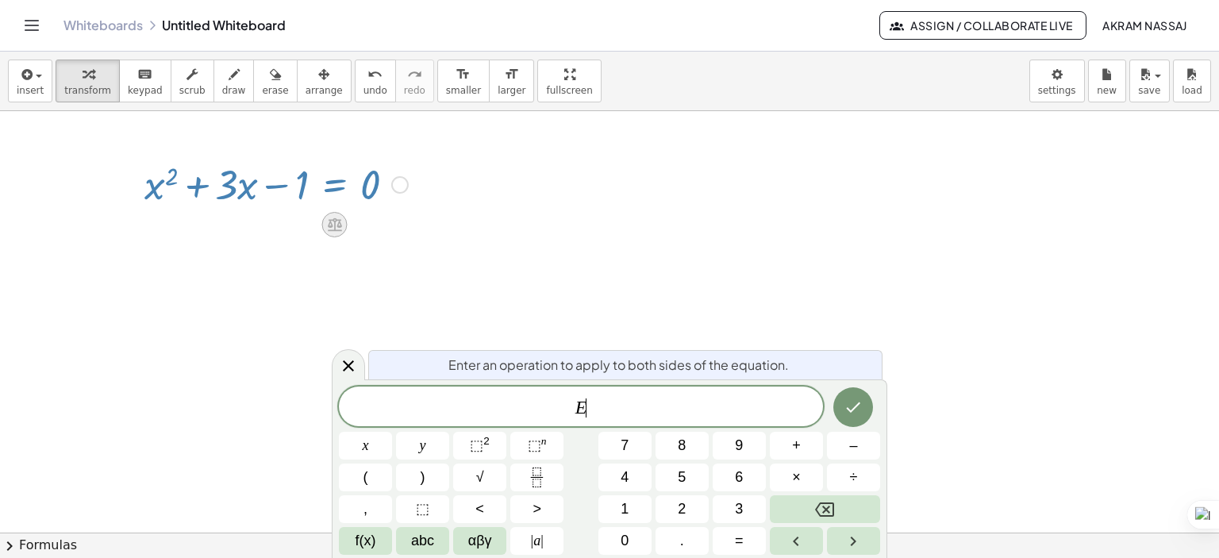
click at [336, 221] on icon at bounding box center [335, 224] width 14 height 13
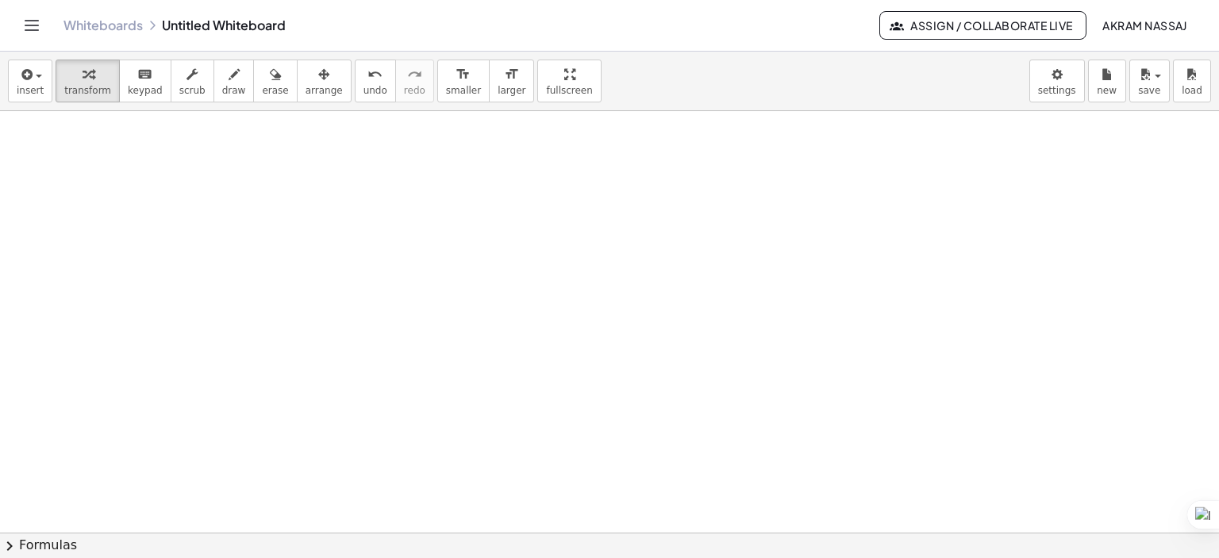
scroll to position [2227, 0]
